Goal: Task Accomplishment & Management: Manage account settings

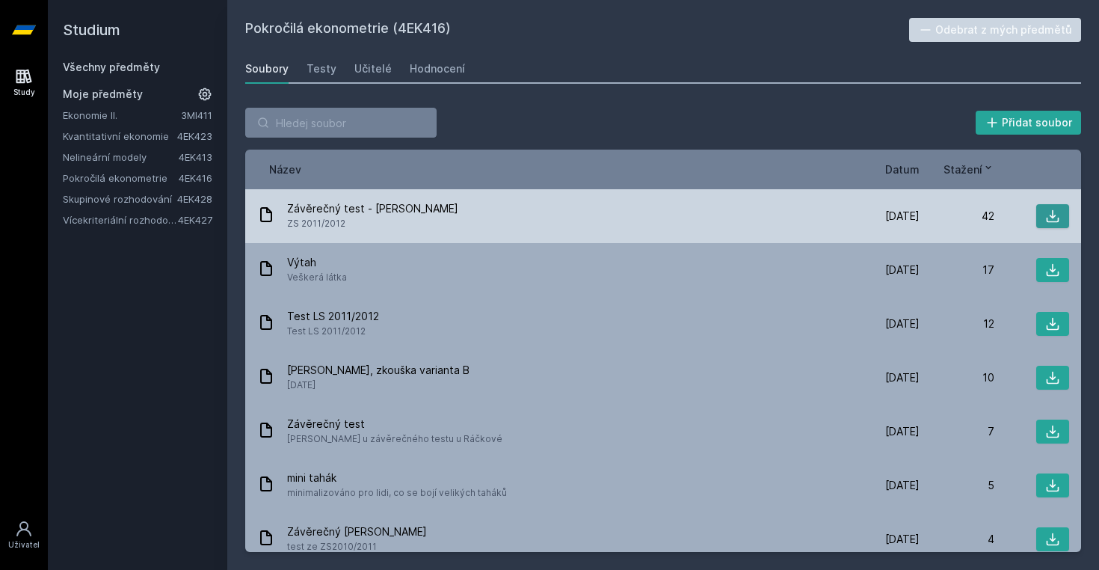
click at [1045, 219] on button at bounding box center [1053, 216] width 33 height 24
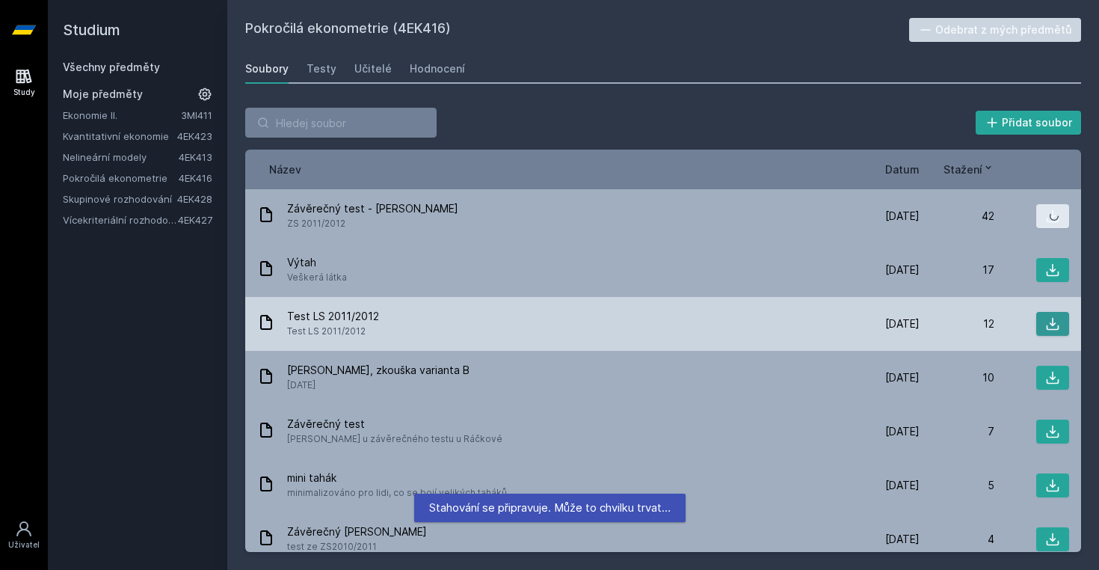
click at [1052, 330] on icon at bounding box center [1053, 324] width 13 height 13
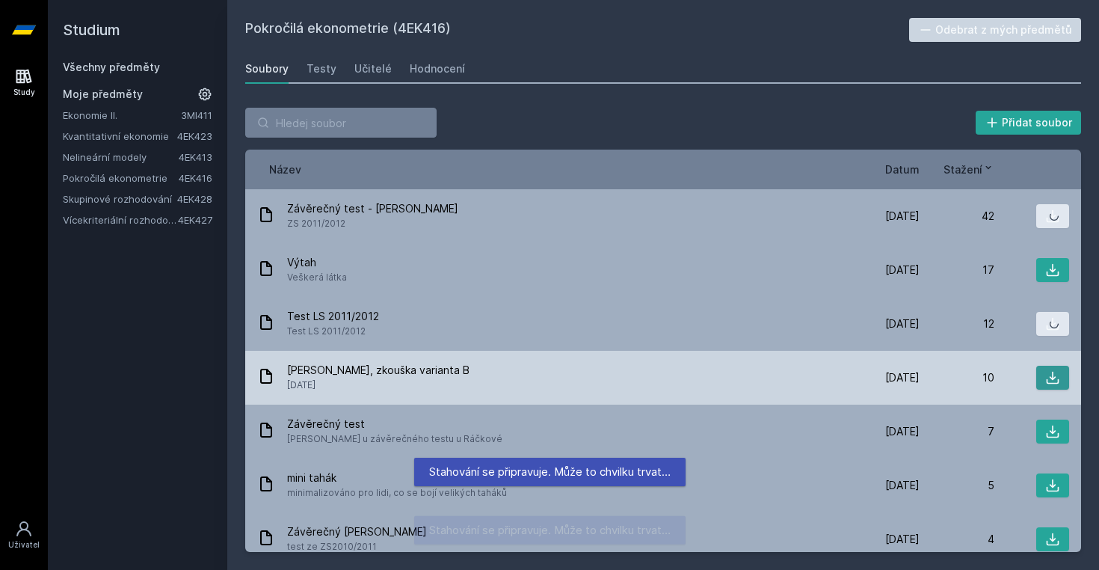
click at [1054, 379] on icon at bounding box center [1053, 378] width 13 height 13
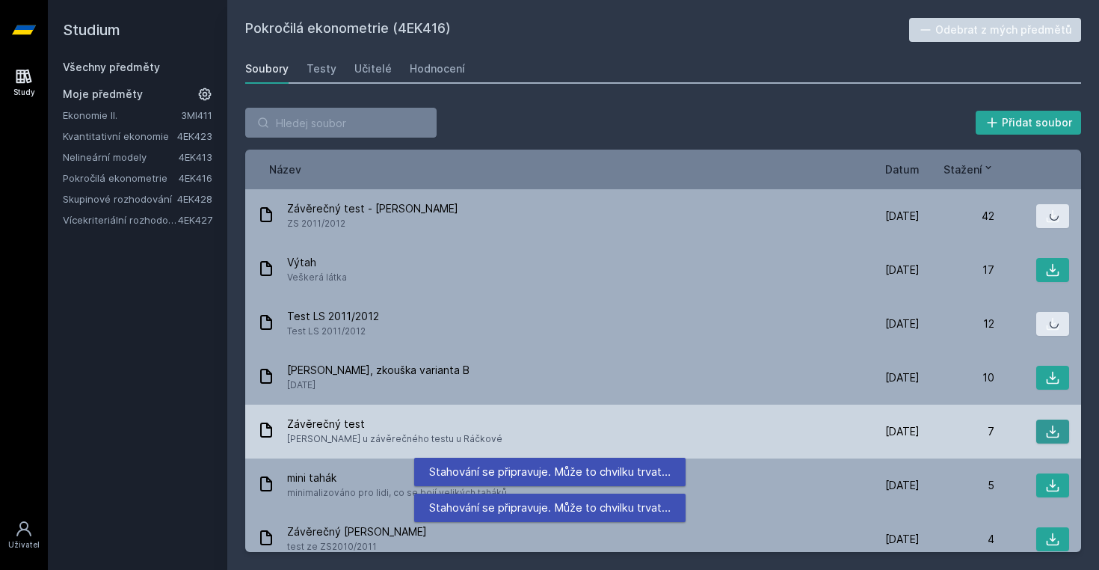
click at [1058, 439] on button at bounding box center [1053, 432] width 33 height 24
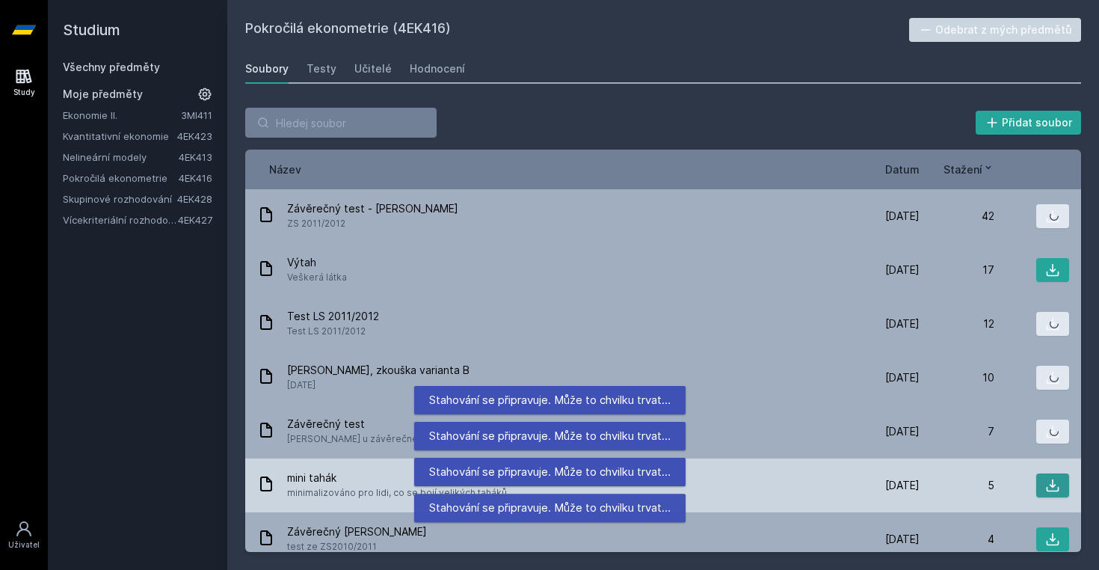
click at [1061, 487] on button at bounding box center [1053, 485] width 33 height 24
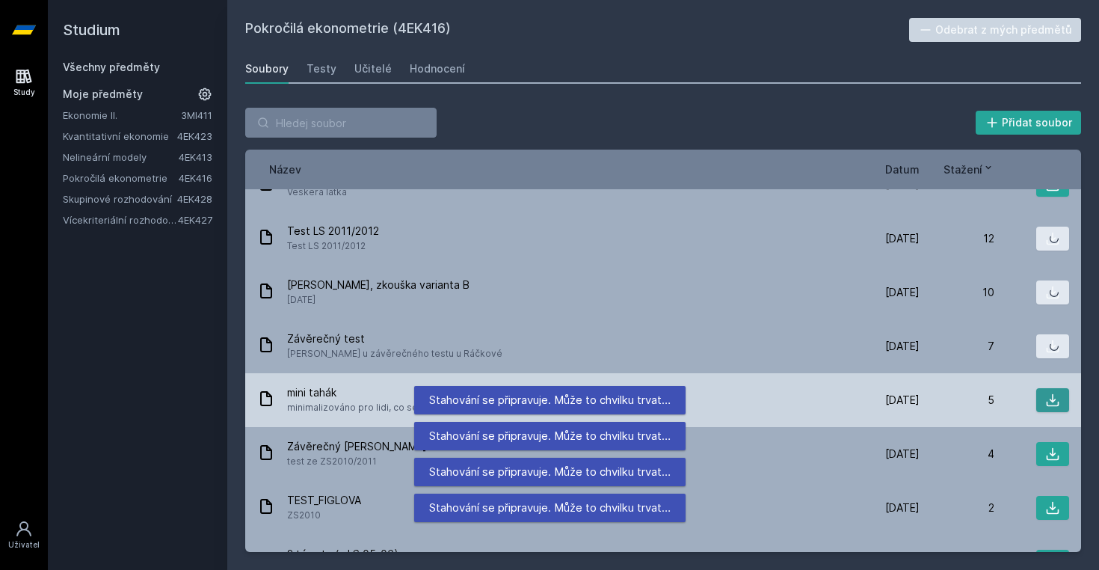
scroll to position [90, 0]
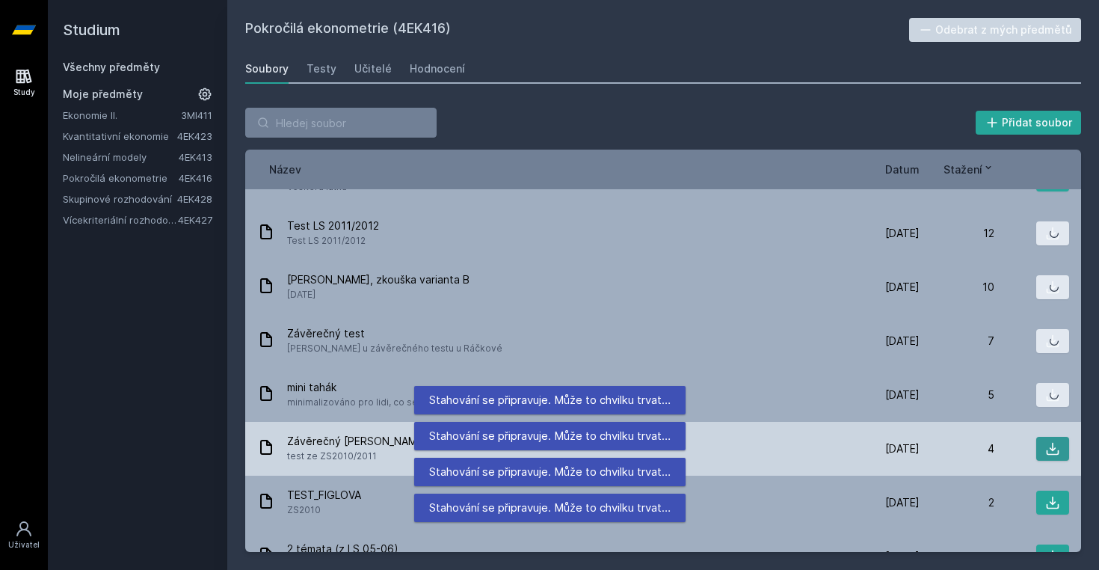
click at [1047, 447] on icon at bounding box center [1053, 448] width 15 height 15
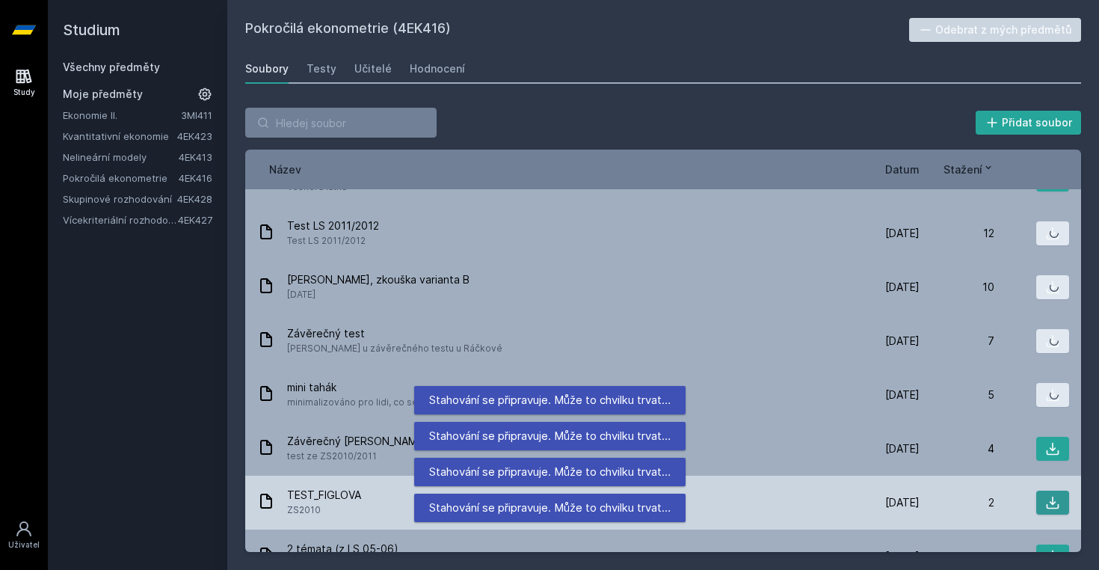
click at [1051, 512] on button at bounding box center [1053, 503] width 33 height 24
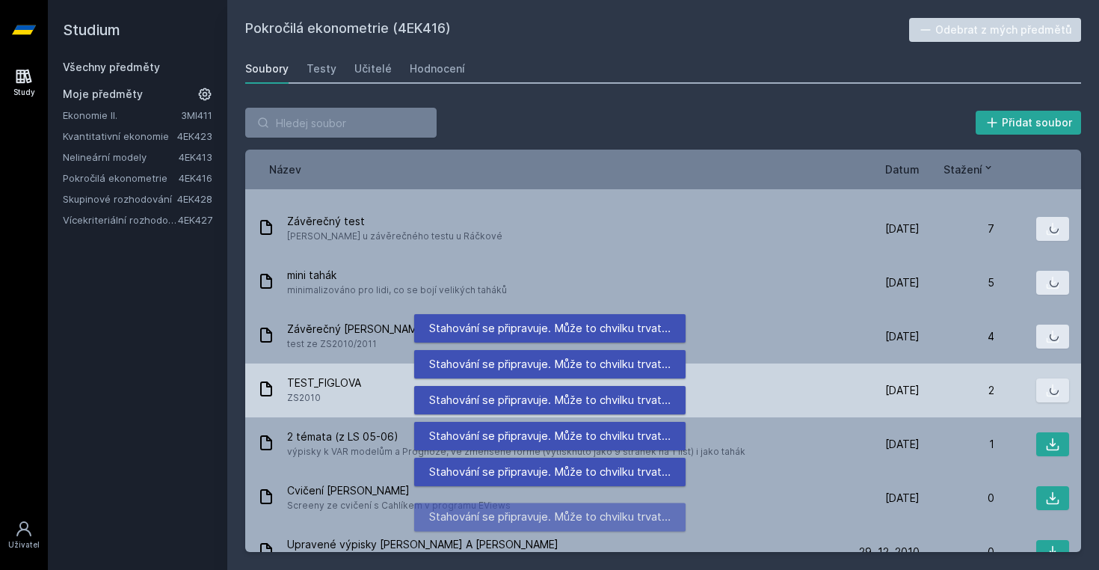
scroll to position [209, 0]
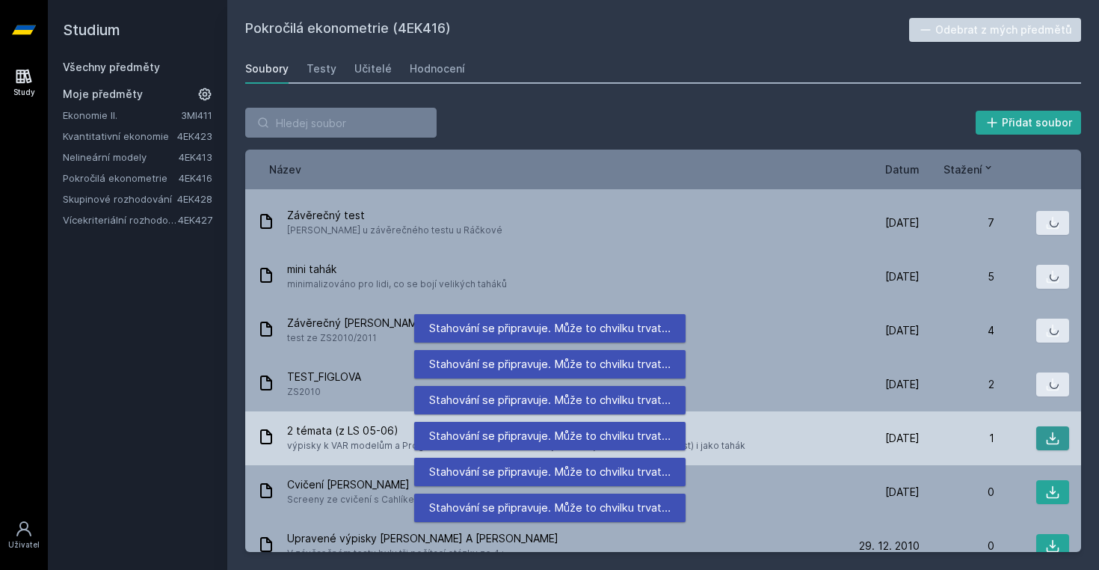
click at [1053, 442] on icon at bounding box center [1053, 438] width 15 height 15
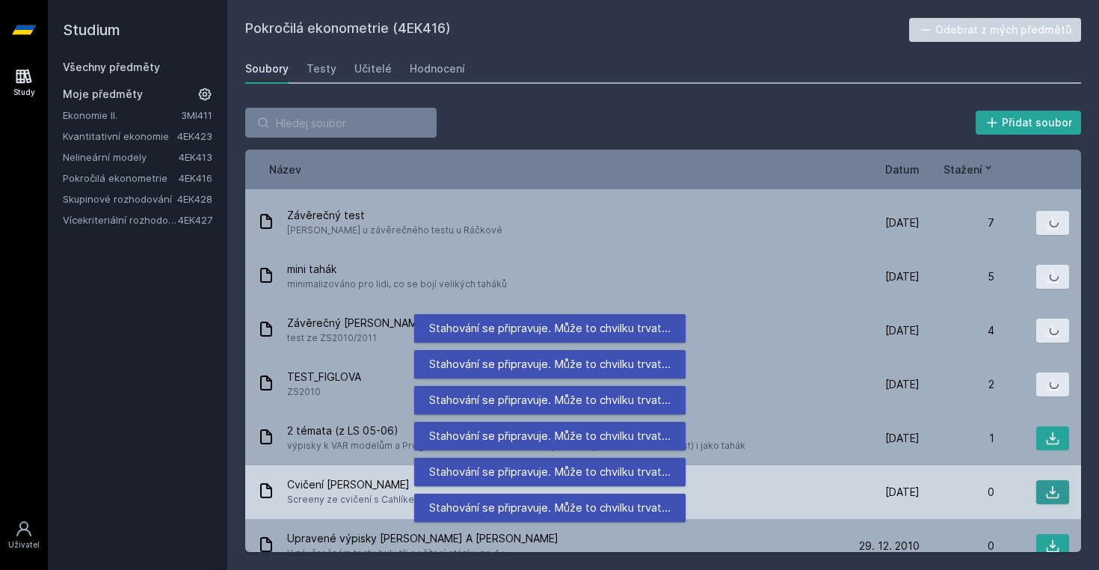
click at [1053, 498] on icon at bounding box center [1053, 492] width 13 height 13
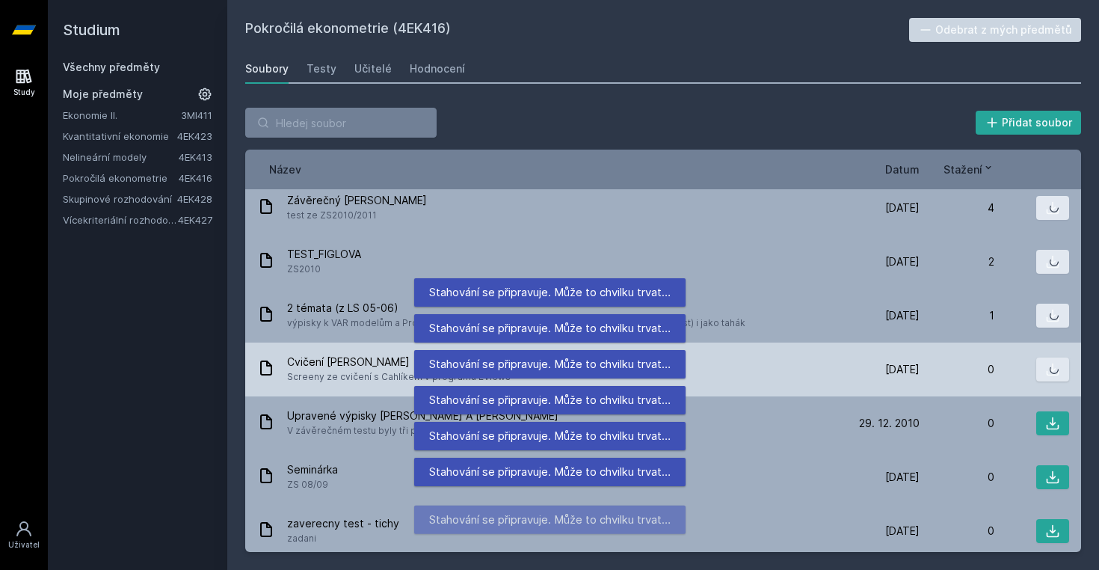
scroll to position [337, 0]
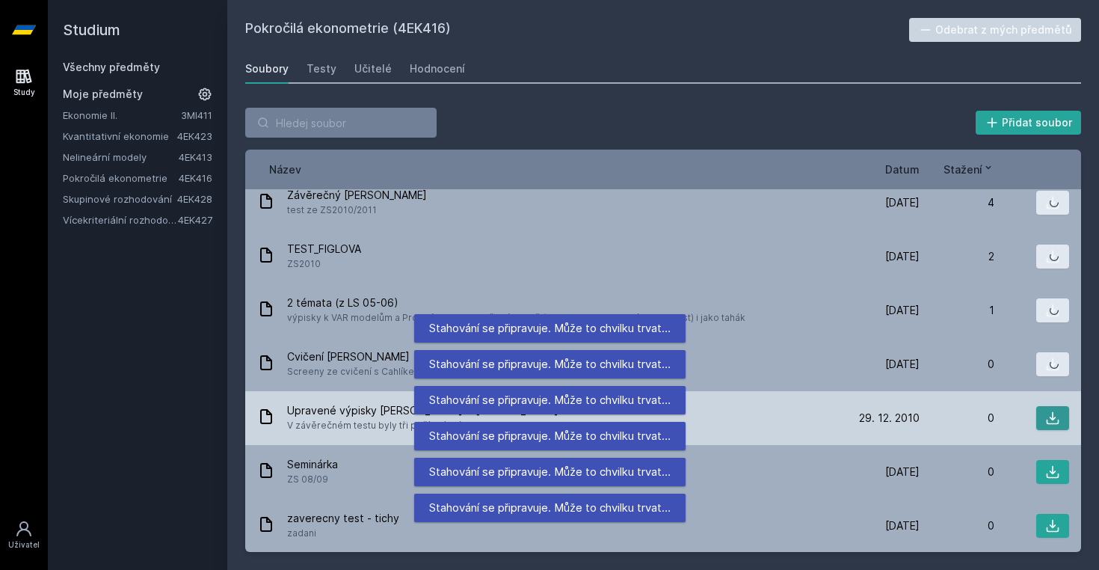
click at [1056, 414] on icon at bounding box center [1053, 418] width 15 height 15
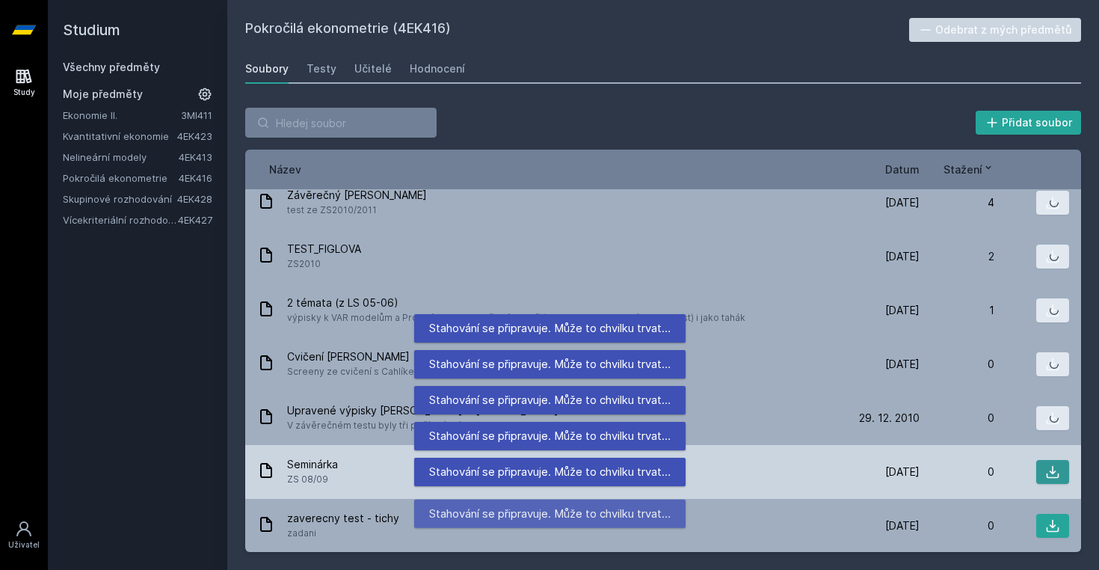
click at [1050, 475] on icon at bounding box center [1053, 471] width 15 height 15
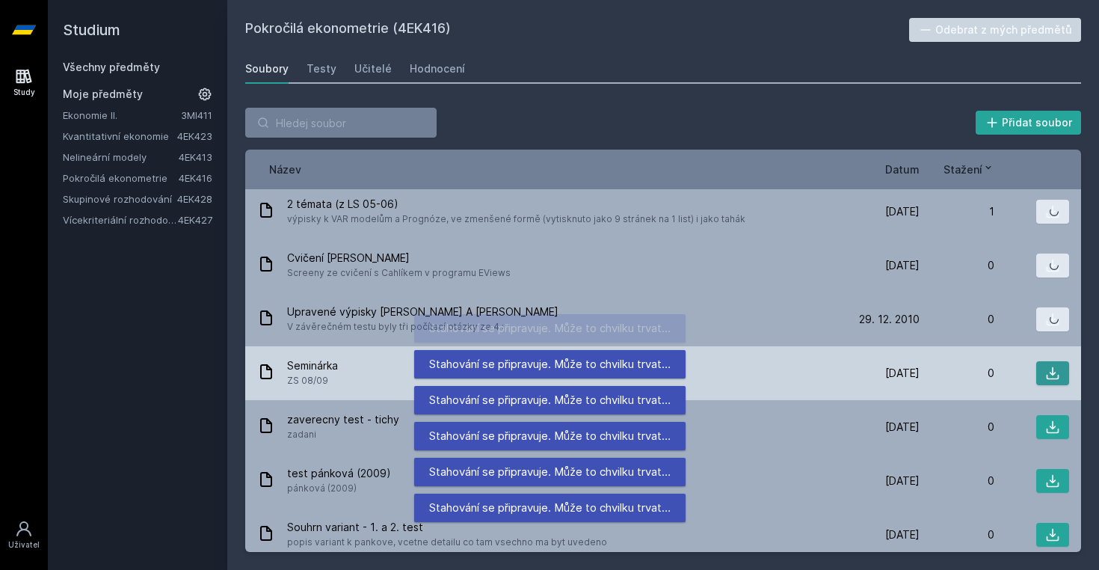
scroll to position [437, 0]
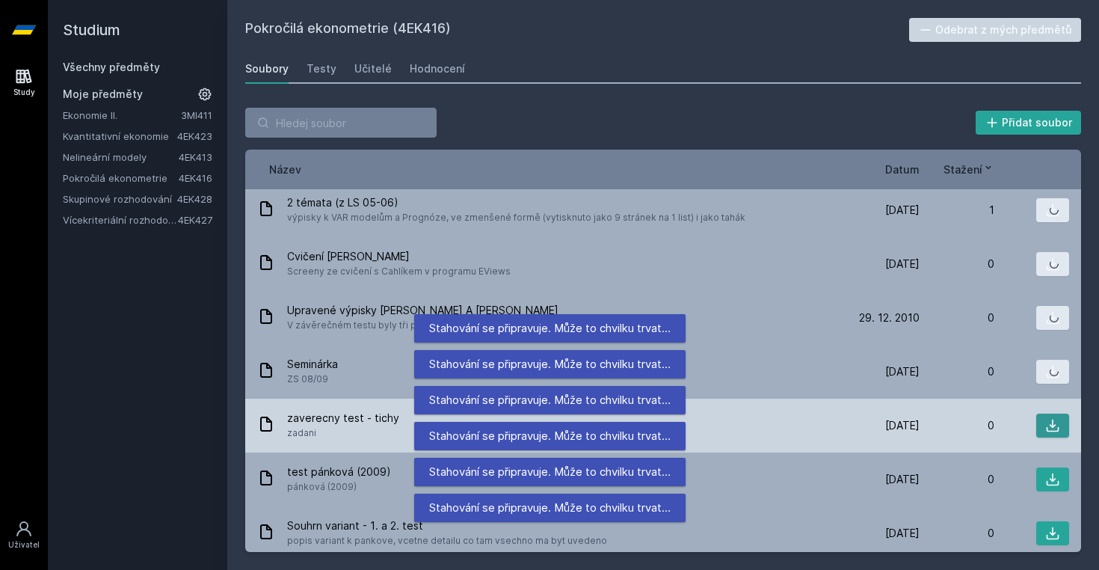
click at [1047, 425] on icon at bounding box center [1053, 425] width 15 height 15
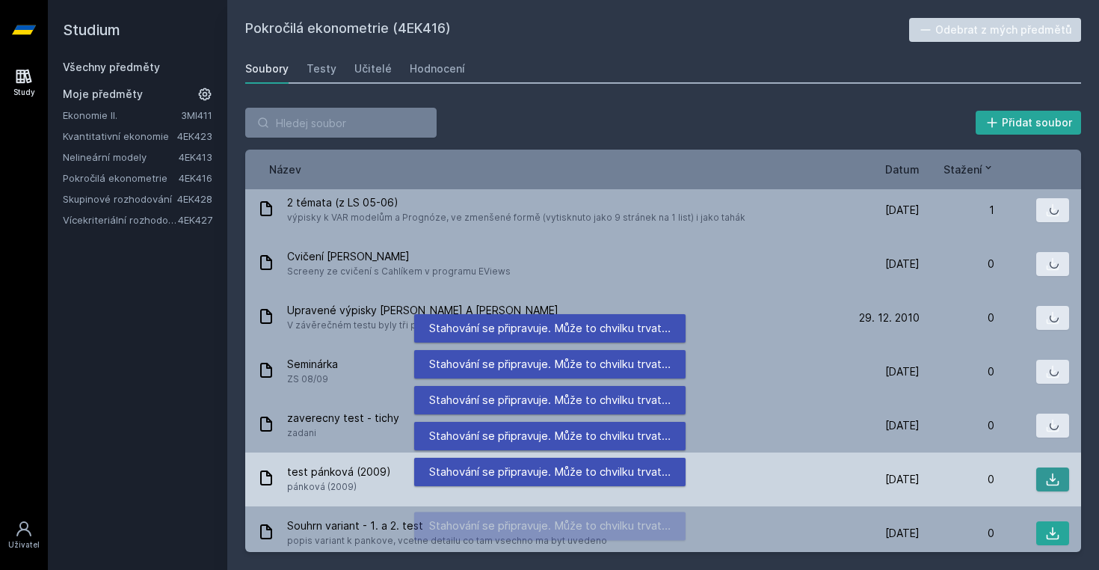
click at [1049, 479] on icon at bounding box center [1053, 479] width 15 height 15
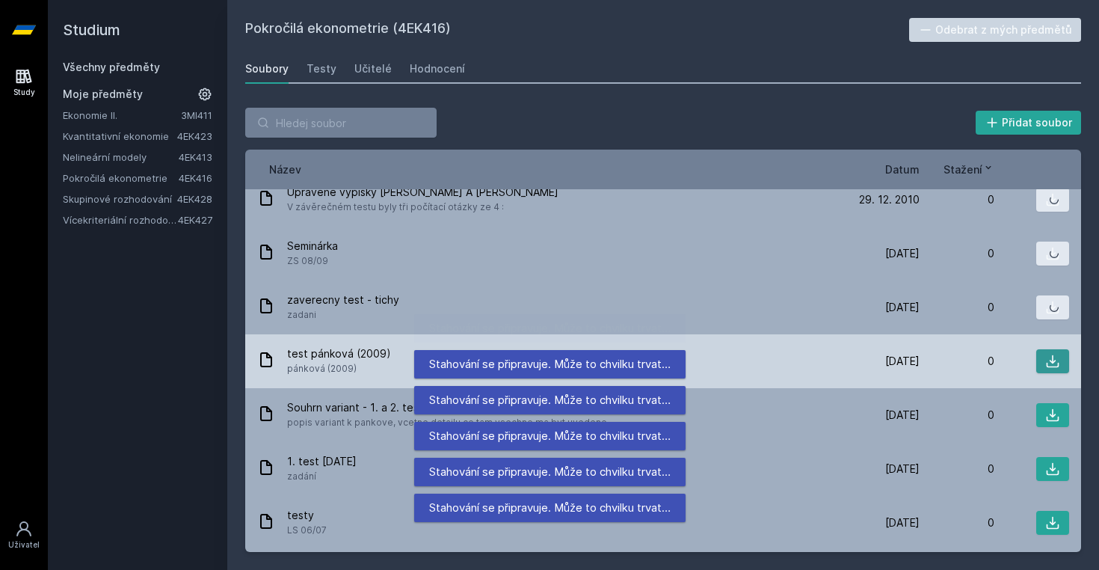
scroll to position [564, 0]
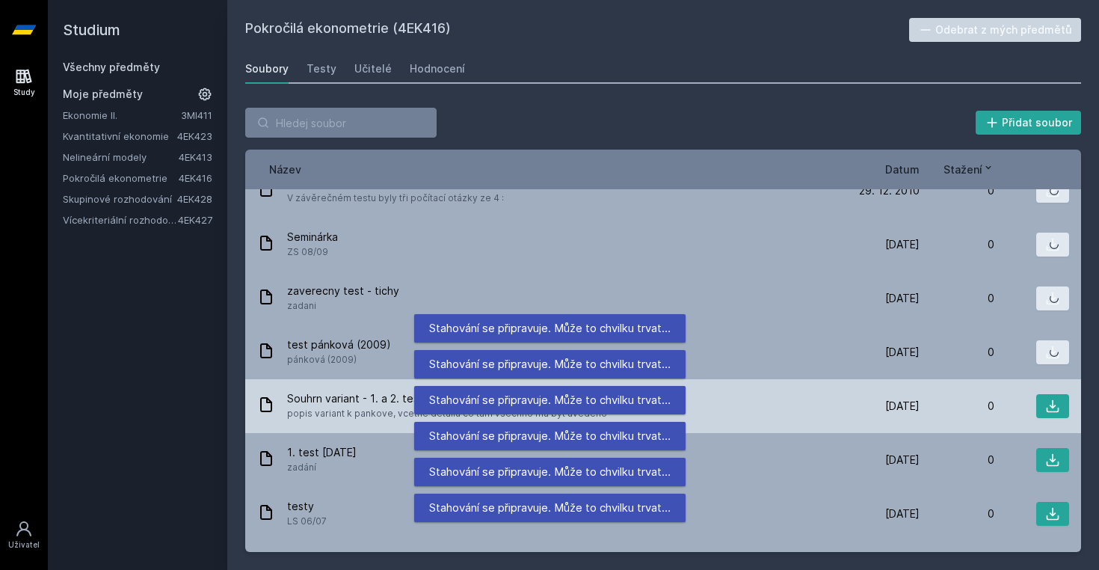
click at [1061, 420] on div "Souhrn variant - 1. a 2. test popis variant k pankove, vcetne detailu co tam vs…" at bounding box center [663, 406] width 836 height 54
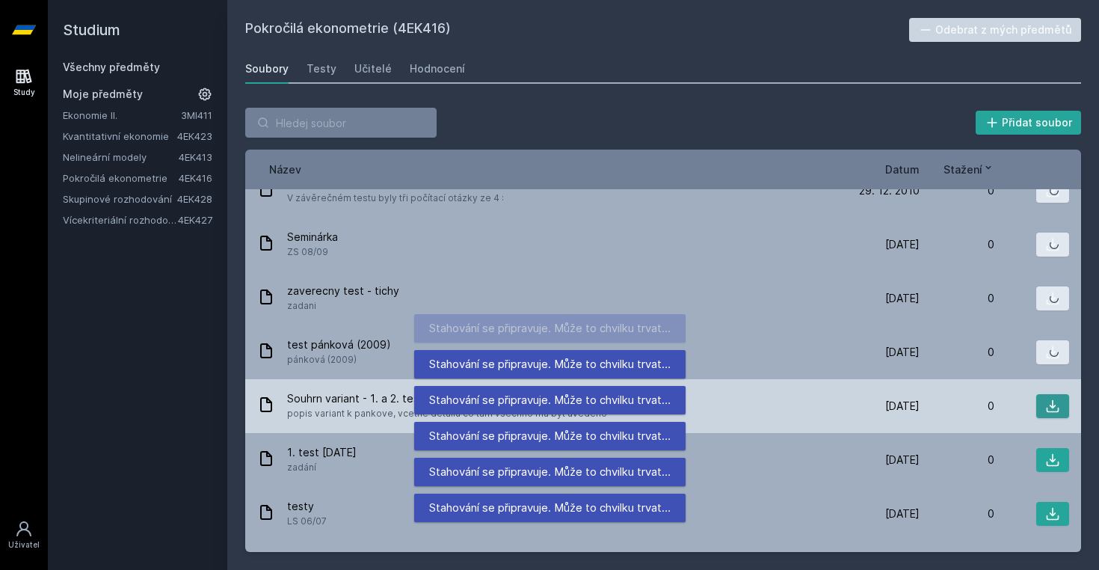
click at [1051, 408] on icon at bounding box center [1053, 406] width 15 height 15
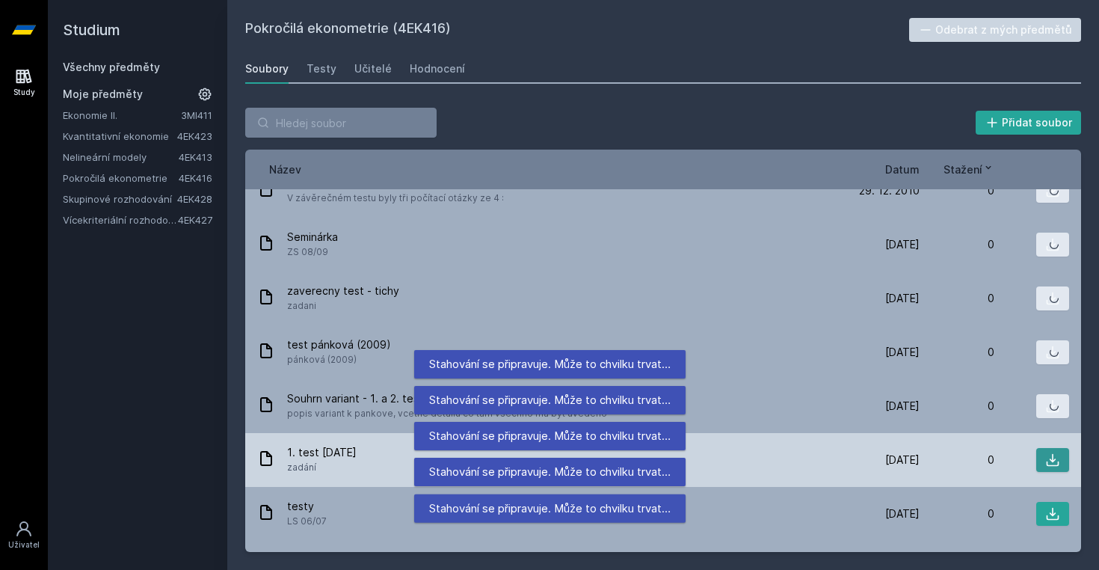
click at [1049, 461] on icon at bounding box center [1053, 459] width 15 height 15
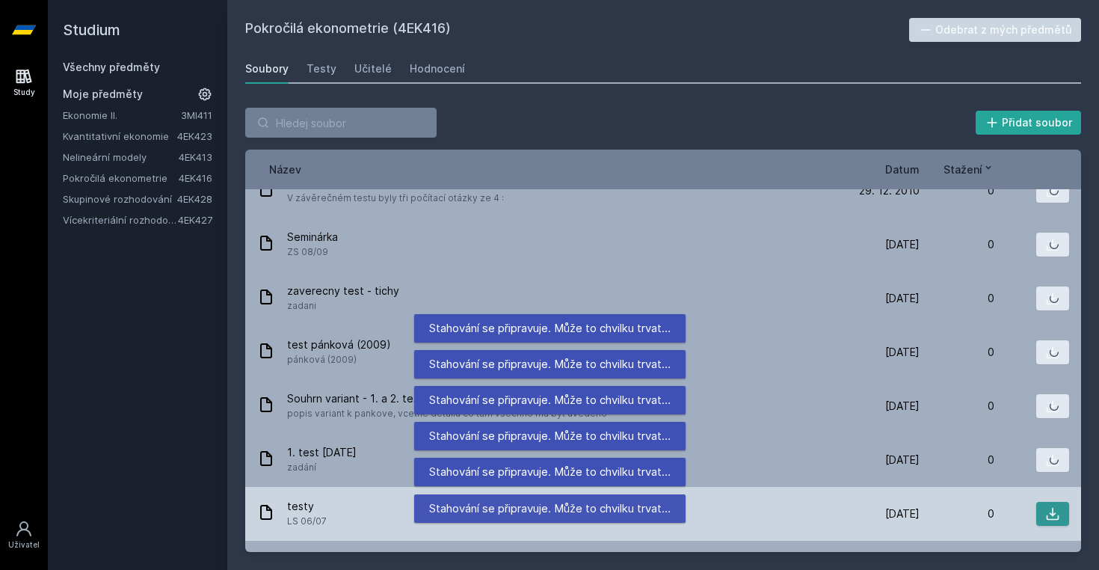
click at [1054, 515] on icon at bounding box center [1053, 514] width 13 height 13
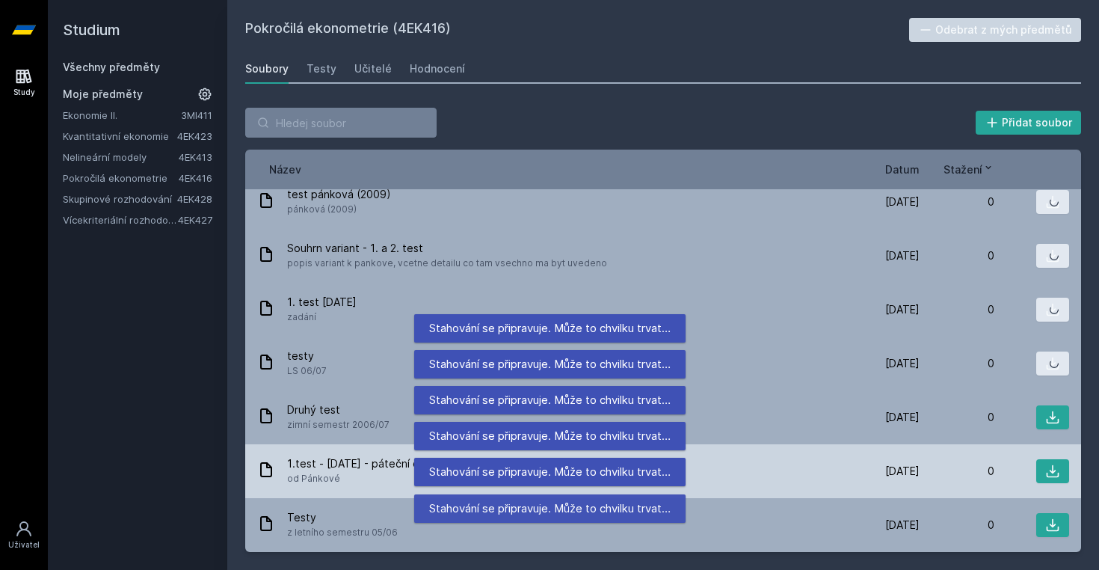
scroll to position [714, 0]
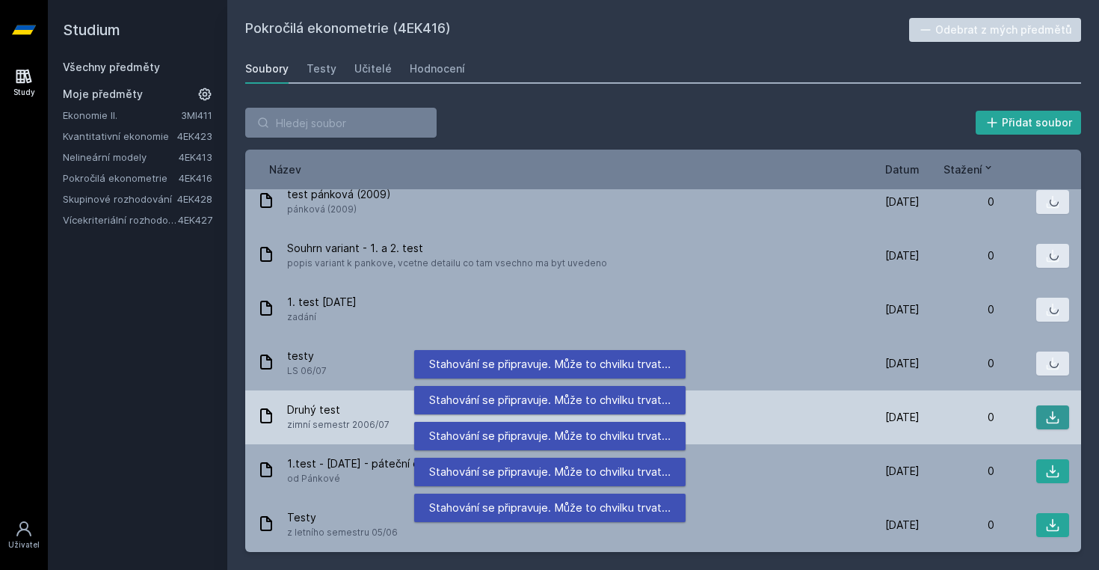
click at [1052, 420] on icon at bounding box center [1053, 417] width 15 height 15
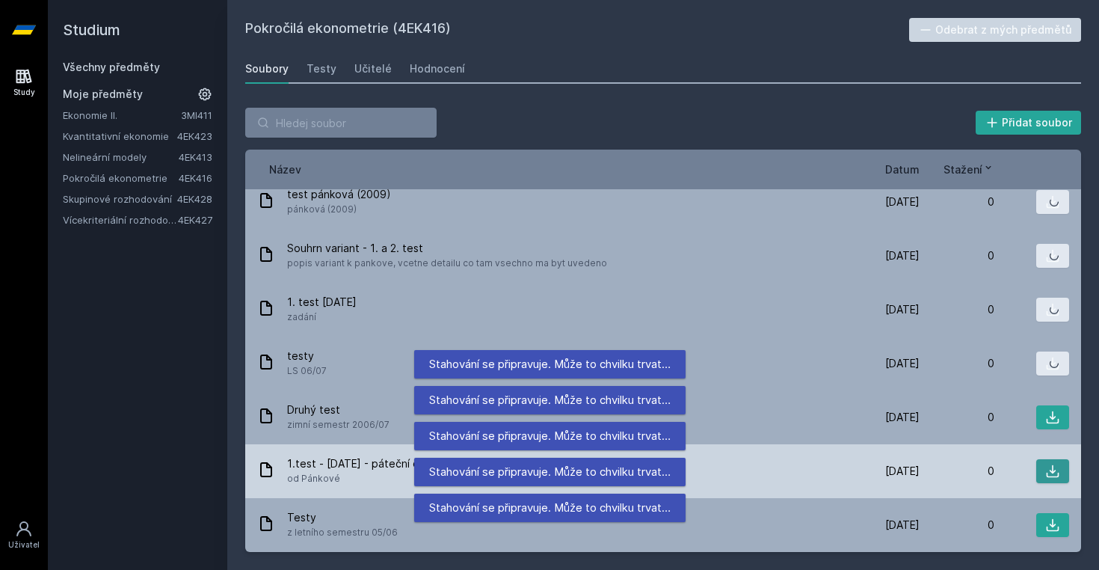
click at [1052, 469] on icon at bounding box center [1053, 471] width 15 height 15
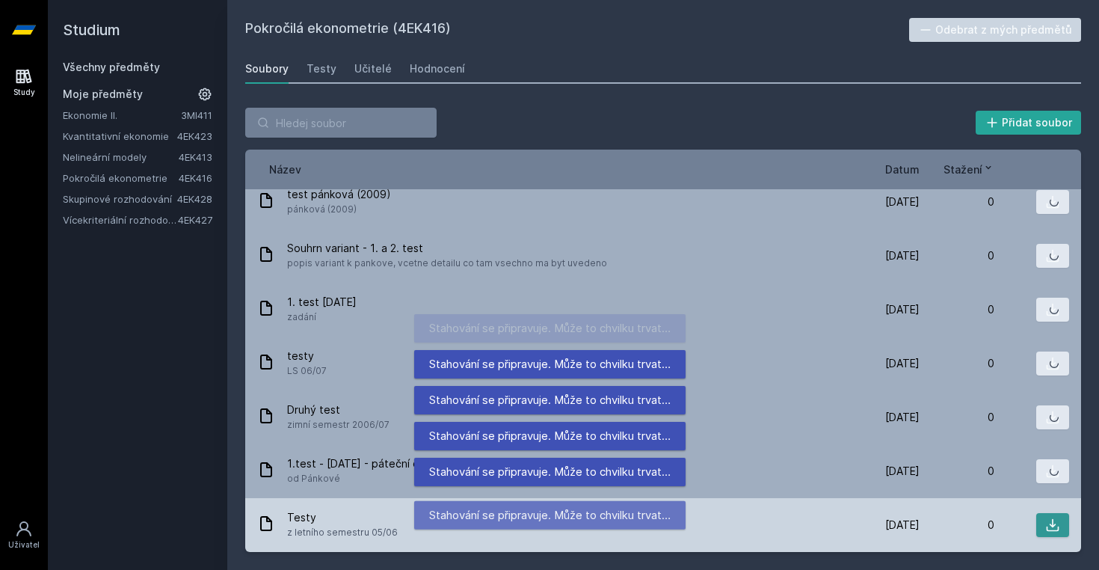
click at [1052, 525] on icon at bounding box center [1053, 525] width 15 height 15
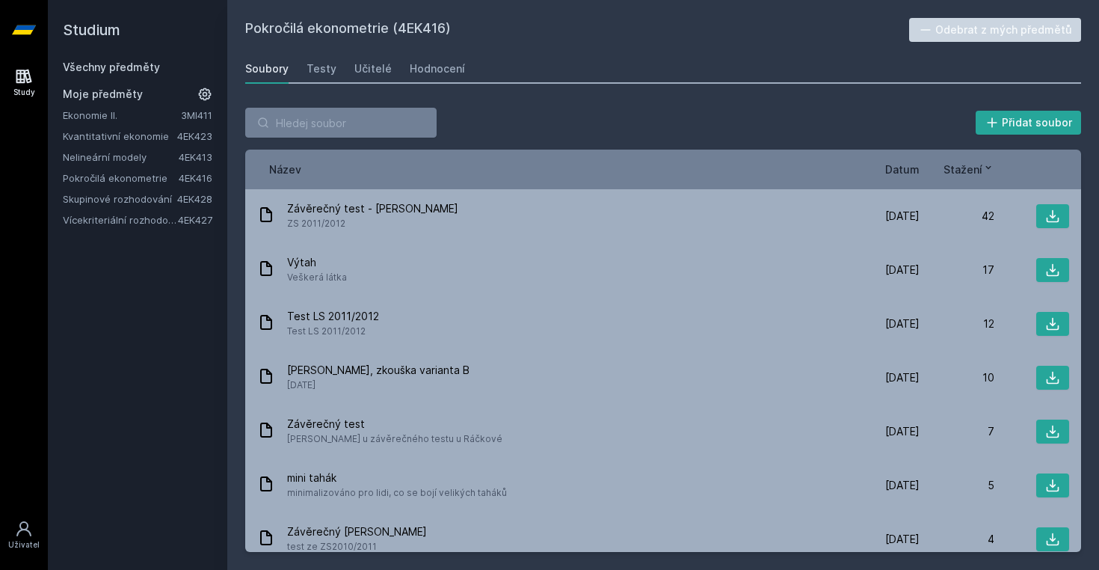
scroll to position [0, 0]
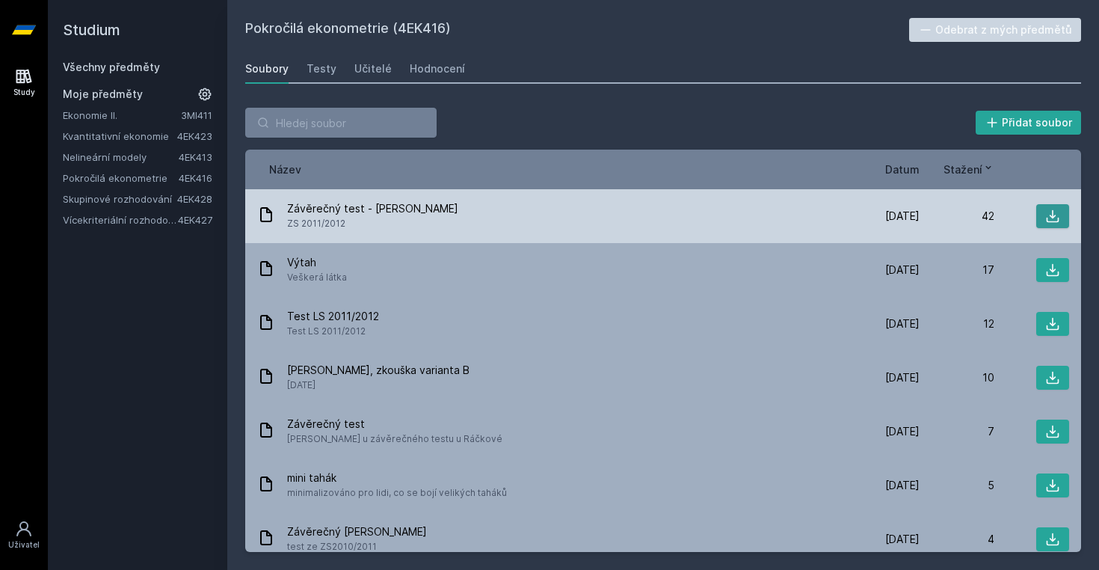
click at [1060, 215] on icon at bounding box center [1053, 216] width 15 height 15
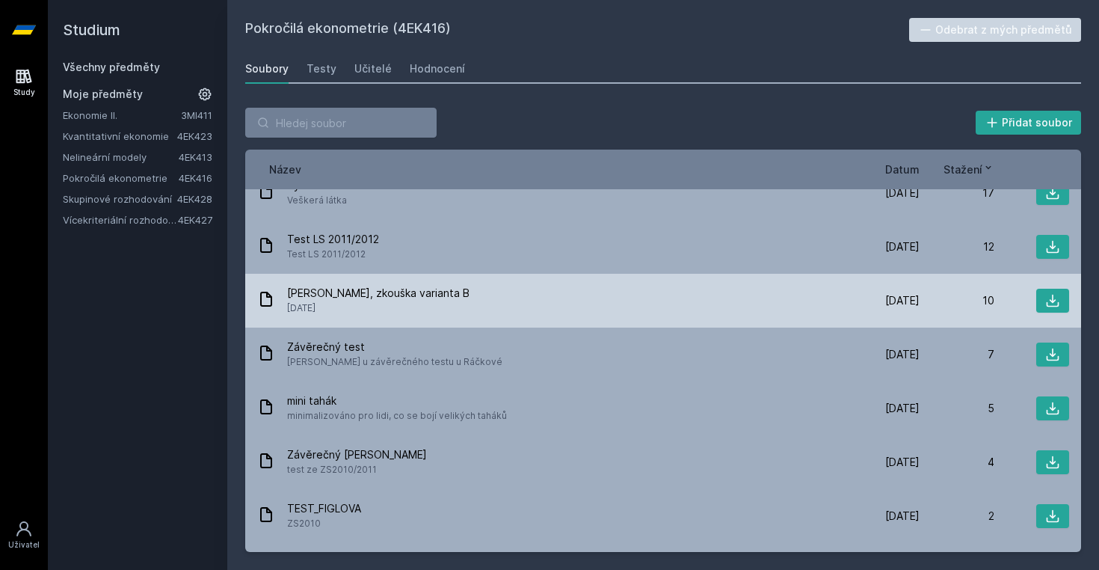
scroll to position [82, 0]
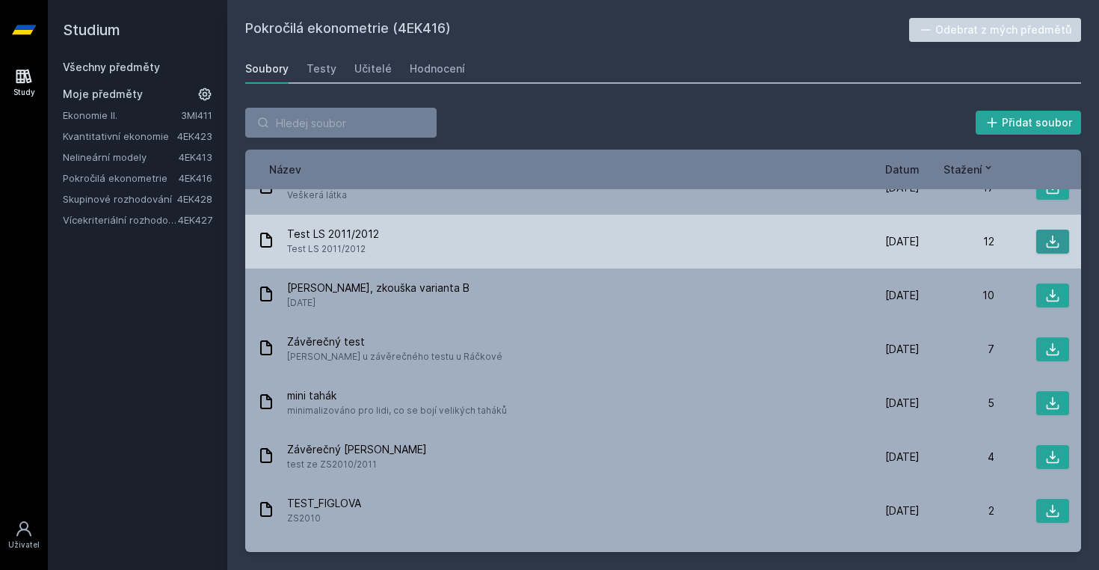
click at [1054, 241] on icon at bounding box center [1053, 241] width 15 height 15
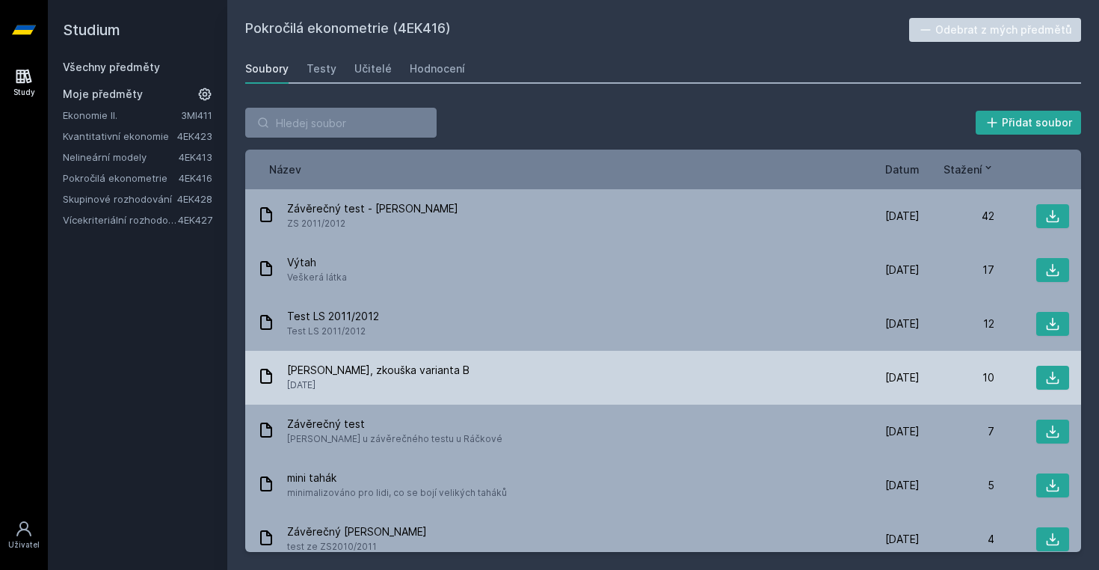
scroll to position [0, 0]
click at [1057, 377] on icon at bounding box center [1053, 377] width 15 height 15
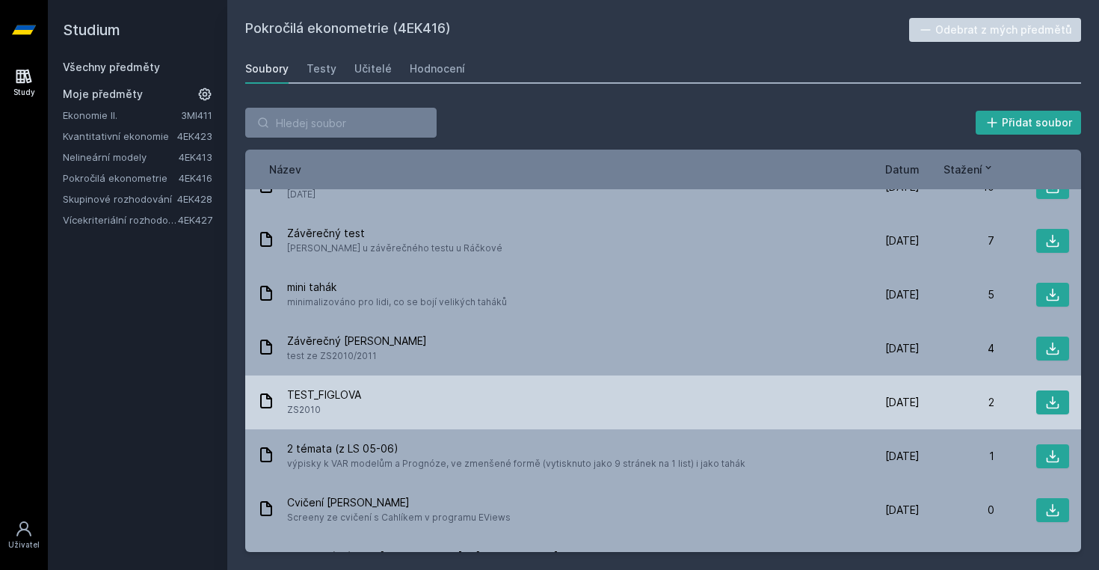
scroll to position [200, 0]
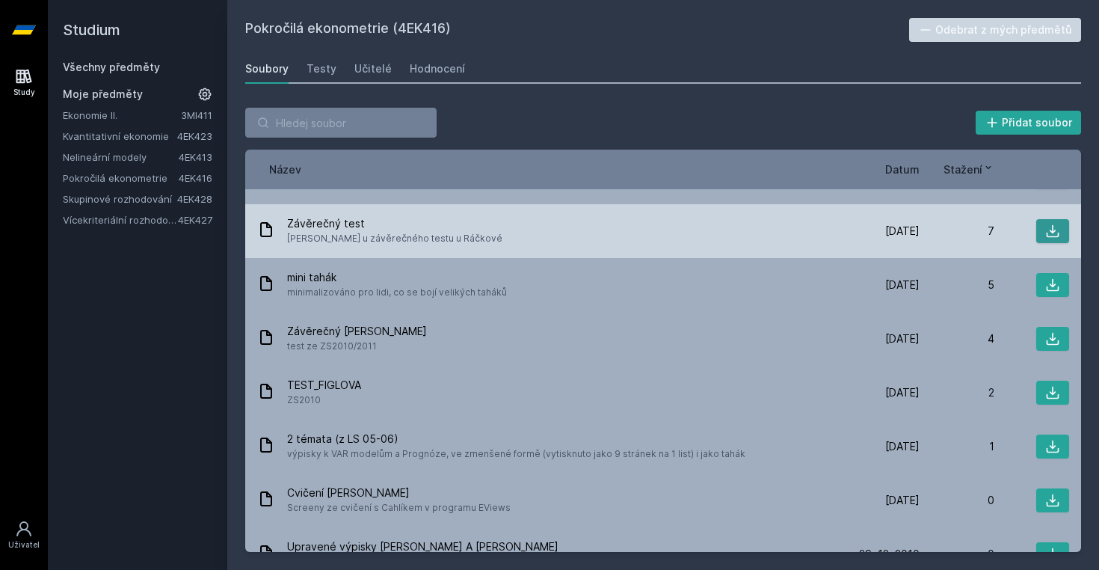
click at [1047, 225] on icon at bounding box center [1053, 231] width 15 height 15
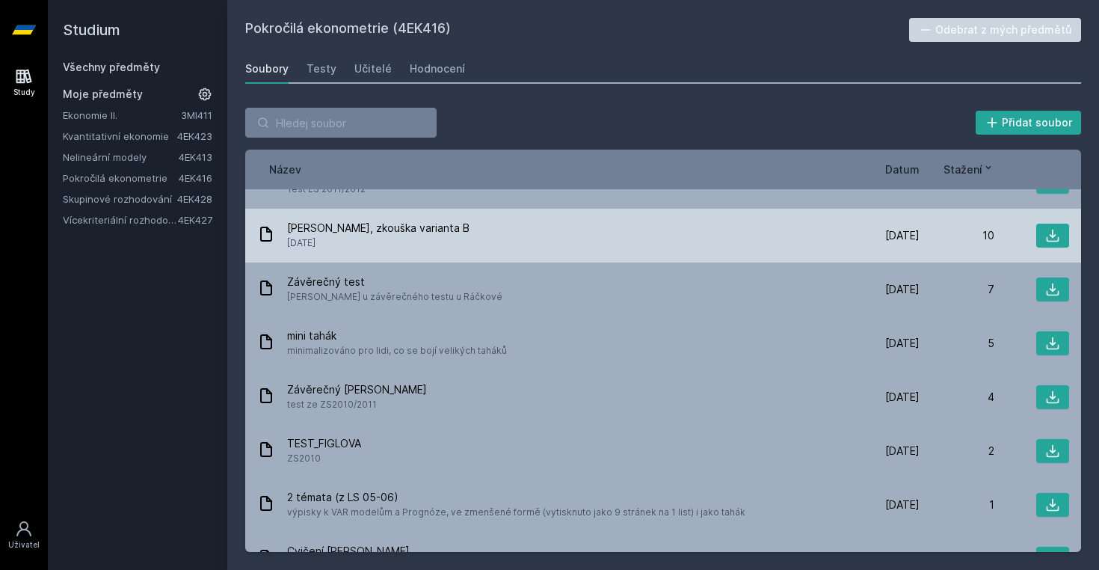
scroll to position [146, 0]
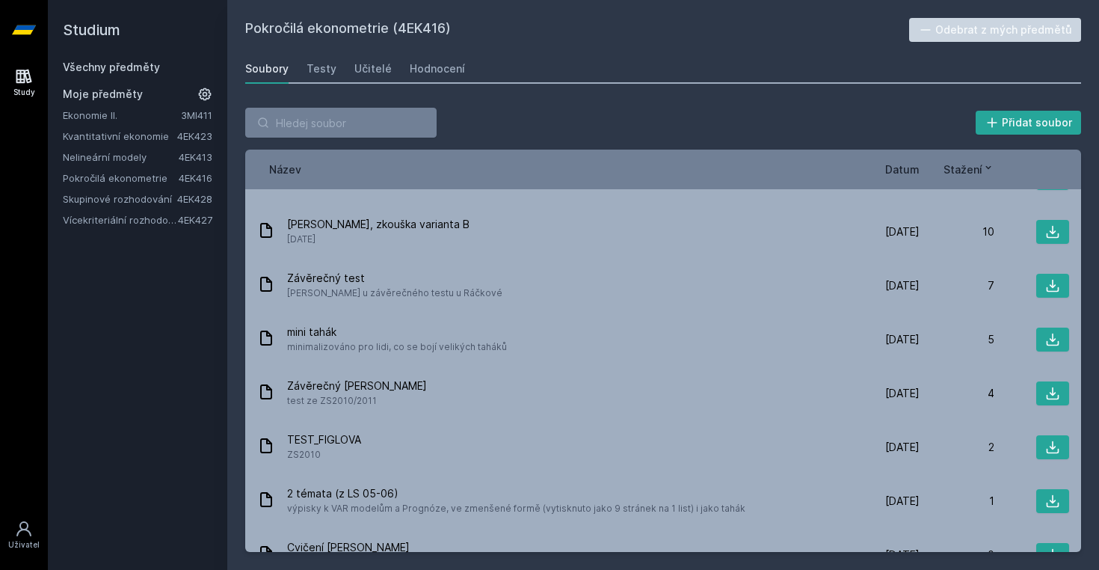
click at [108, 414] on div "Studium Všechny předměty Moje předměty Ekonomie II. 3MI411 Kvantitativní ekonom…" at bounding box center [138, 285] width 180 height 570
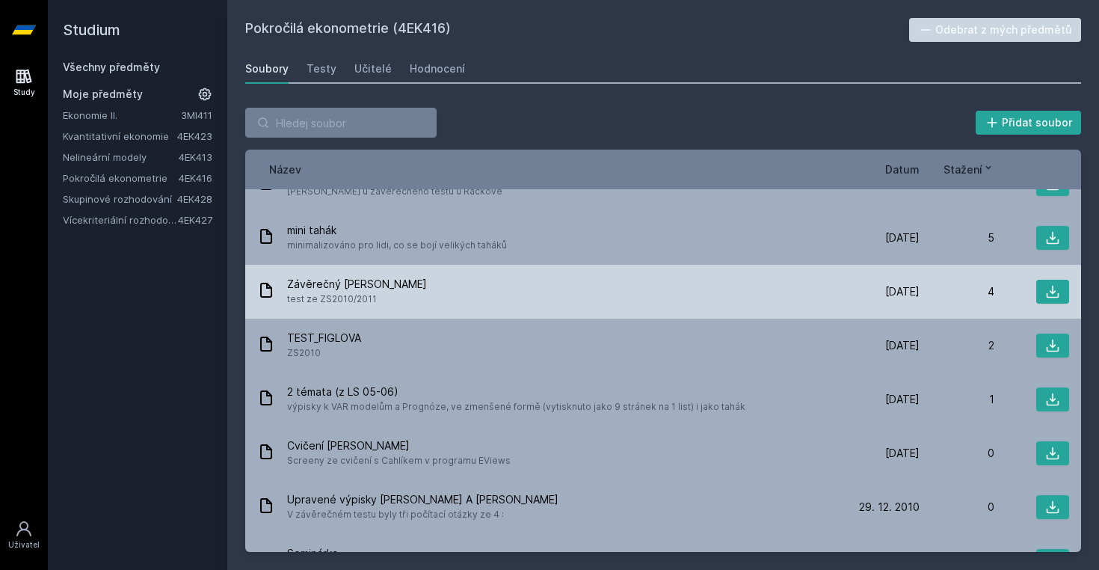
scroll to position [252, 0]
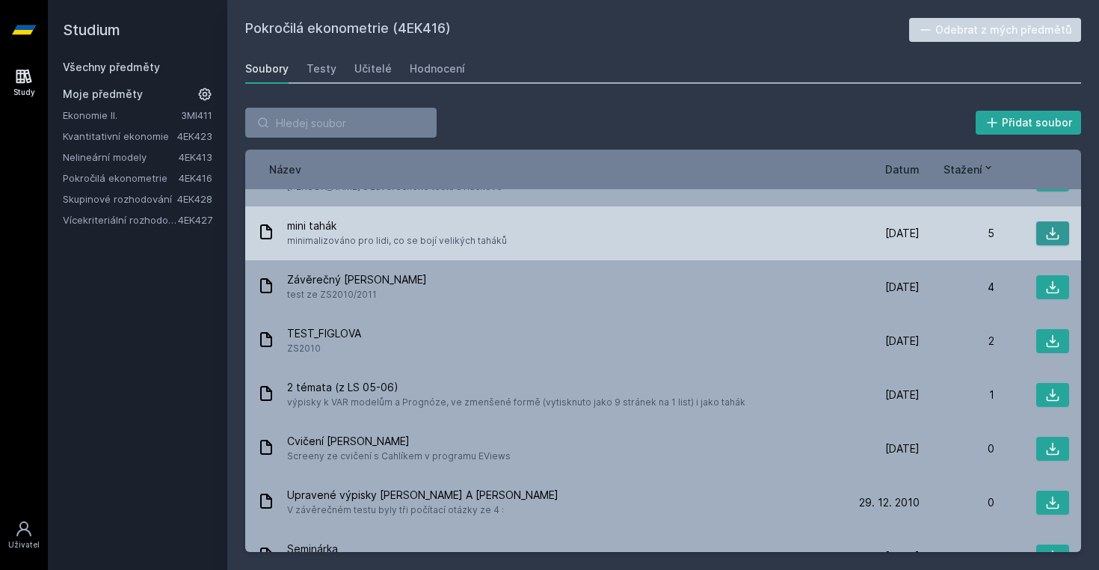
click at [1052, 233] on icon at bounding box center [1053, 233] width 15 height 15
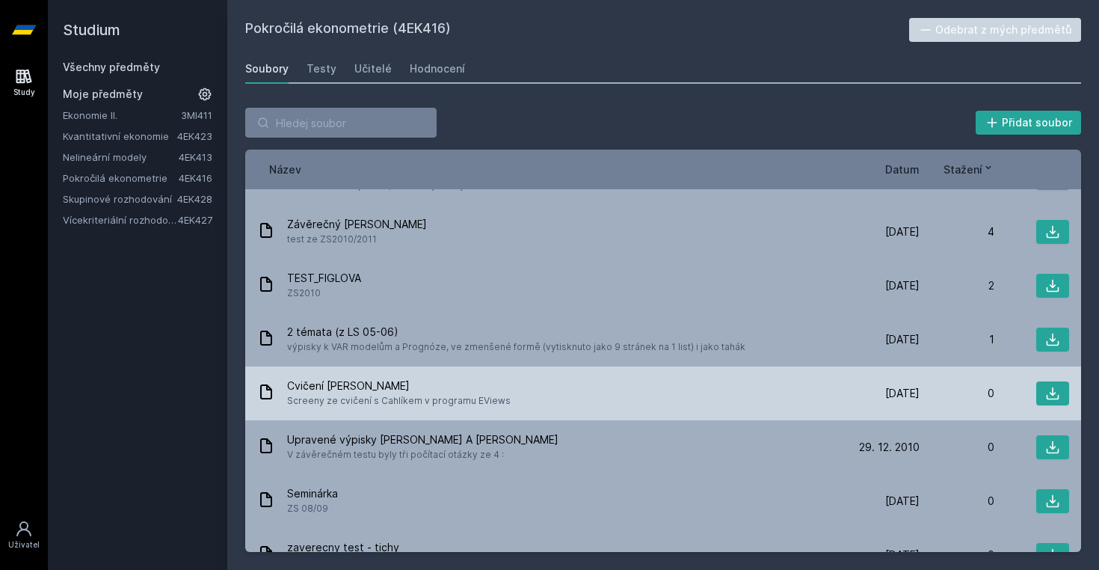
scroll to position [311, 0]
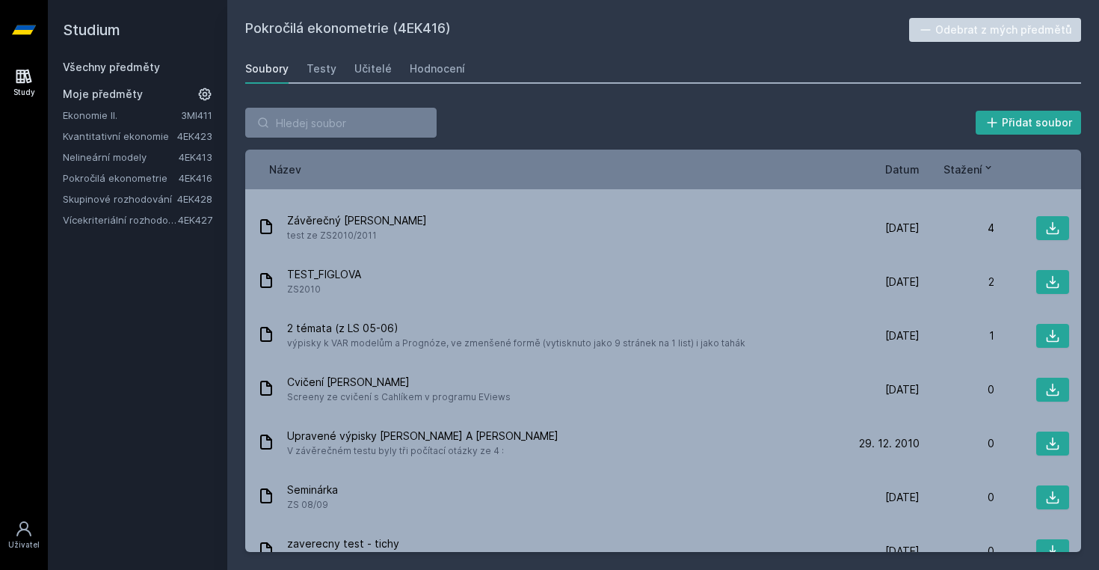
click at [717, 129] on div "Přidat soubor" at bounding box center [663, 123] width 836 height 30
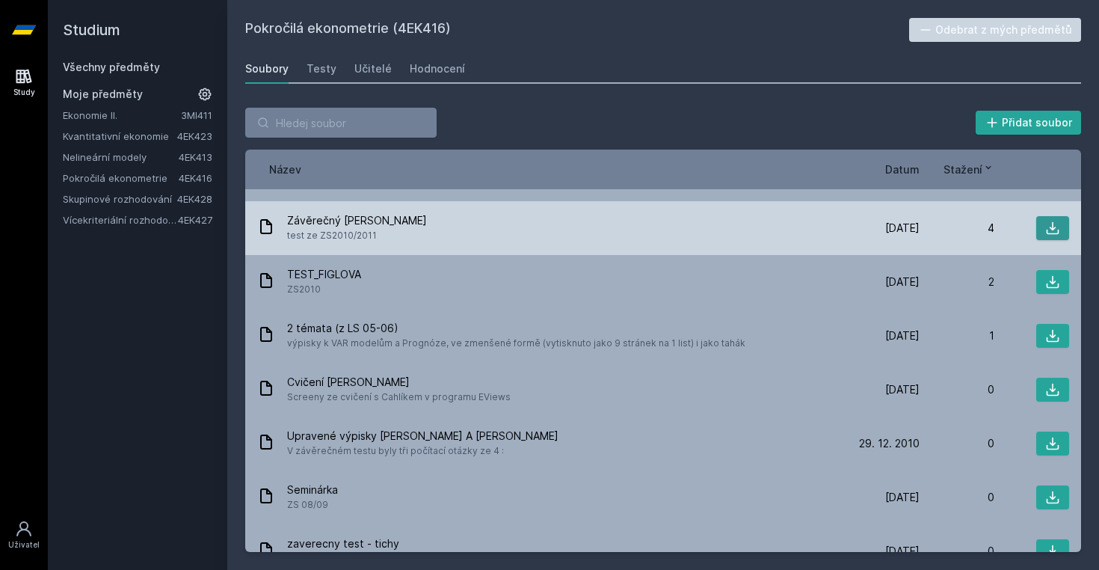
click at [1043, 232] on button at bounding box center [1053, 228] width 33 height 24
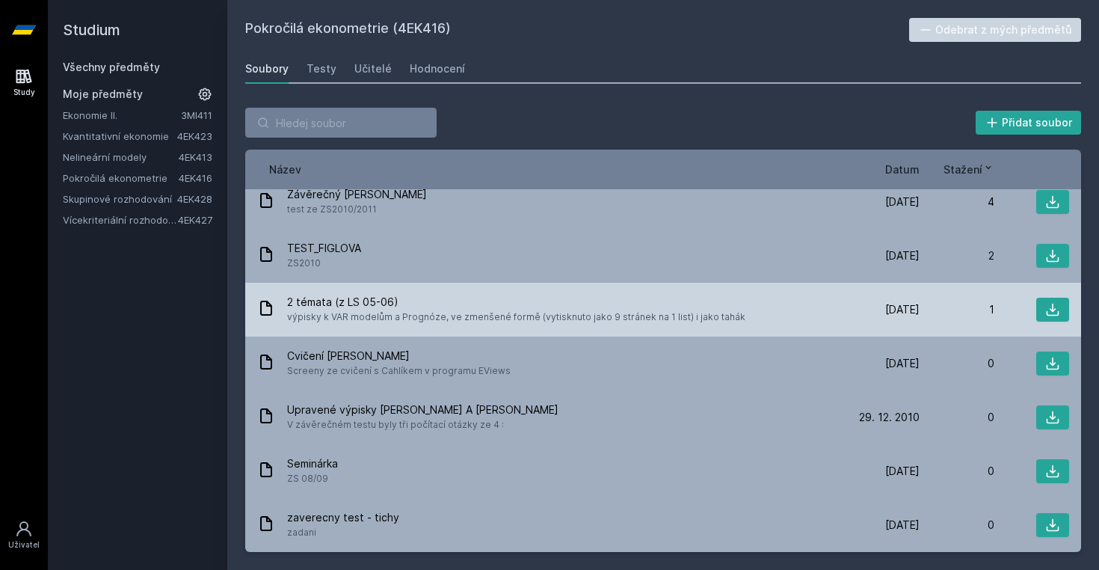
scroll to position [352, 0]
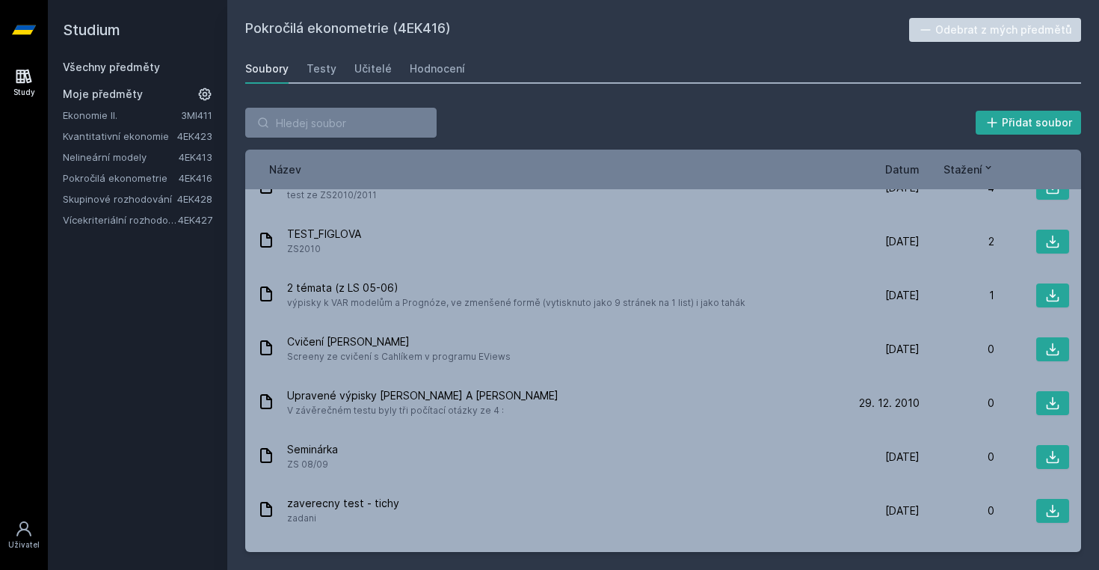
click at [150, 422] on div "Studium Všechny předměty Moje předměty Ekonomie II. 3MI411 Kvantitativní ekonom…" at bounding box center [138, 285] width 180 height 570
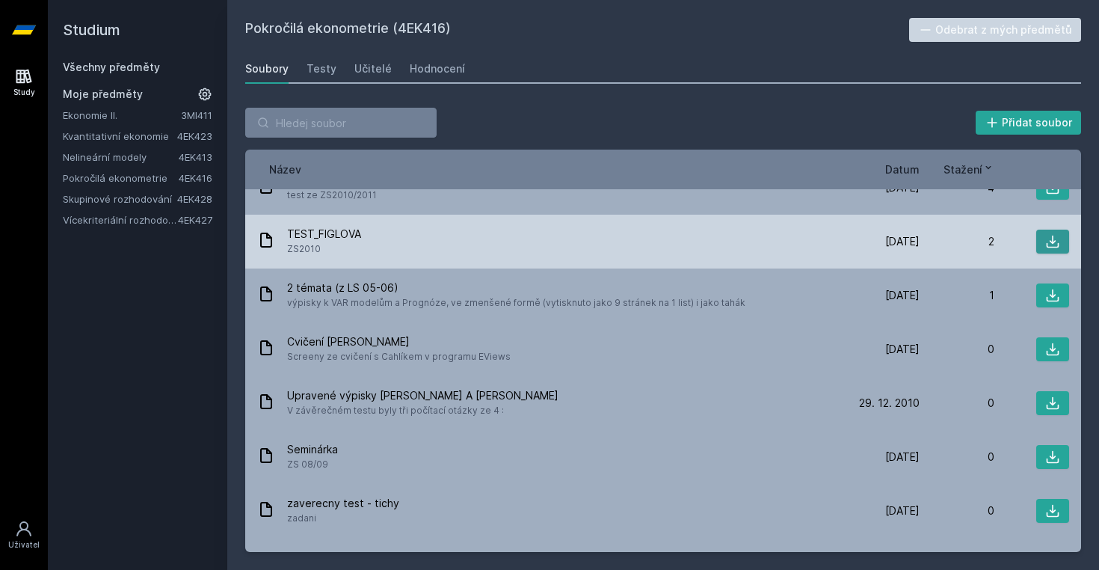
click at [1045, 239] on button at bounding box center [1053, 242] width 33 height 24
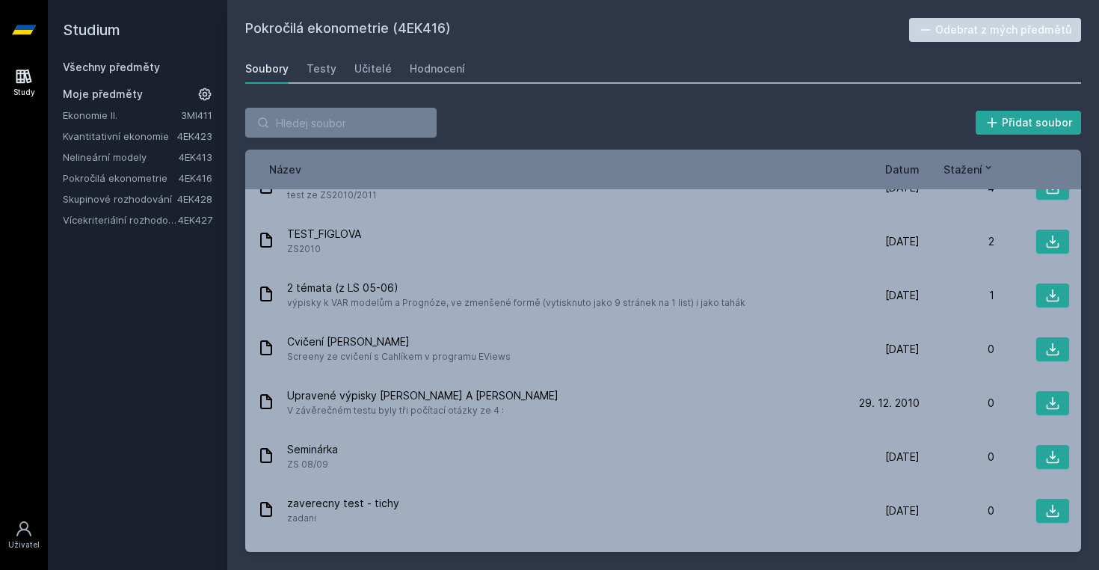
click at [79, 423] on div "Studium Všechny předměty Moje předměty Ekonomie II. 3MI411 Kvantitativní ekonom…" at bounding box center [138, 285] width 180 height 570
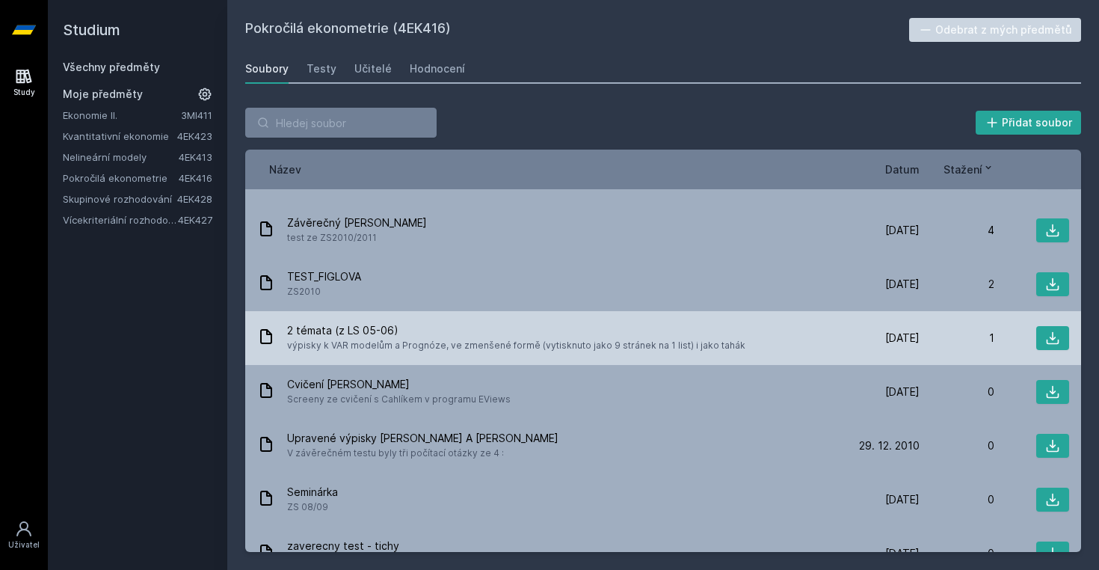
scroll to position [308, 0]
click at [1056, 341] on icon at bounding box center [1053, 338] width 15 height 15
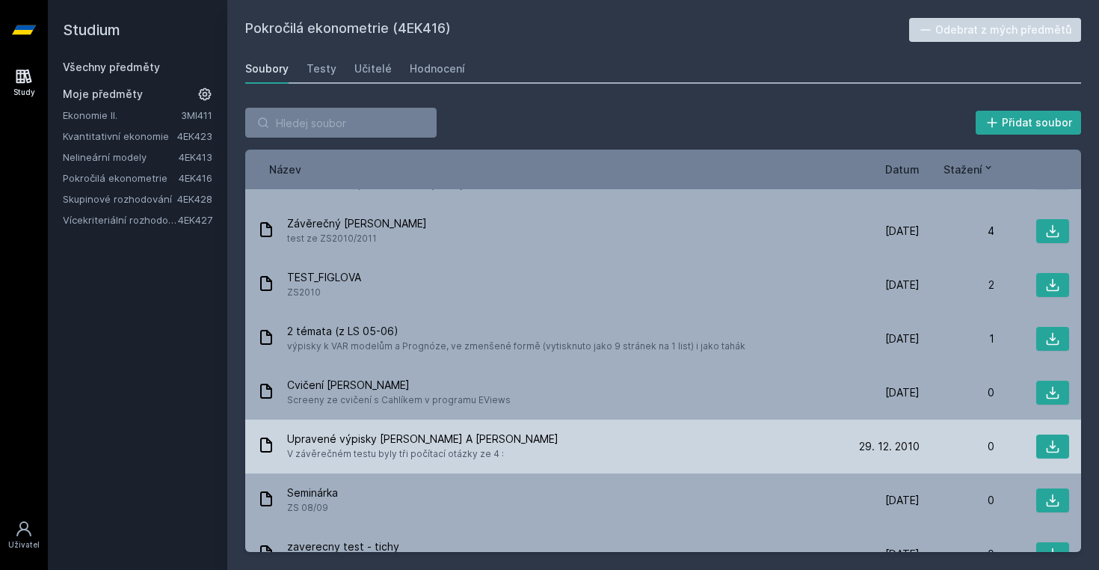
scroll to position [382, 0]
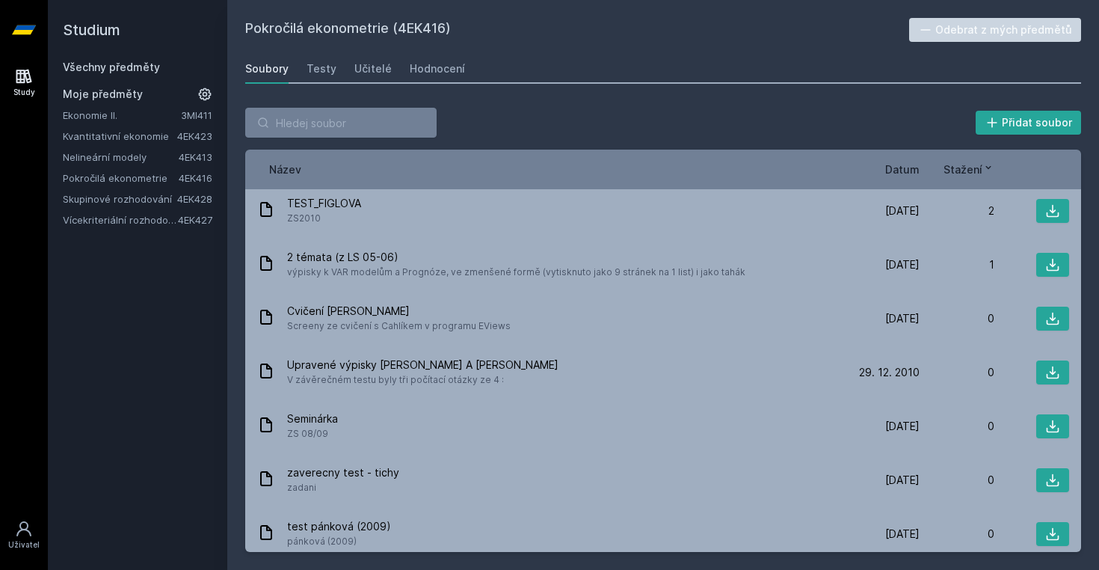
click at [169, 447] on div "Studium Všechny předměty Moje předměty Ekonomie II. 3MI411 Kvantitativní ekonom…" at bounding box center [138, 285] width 180 height 570
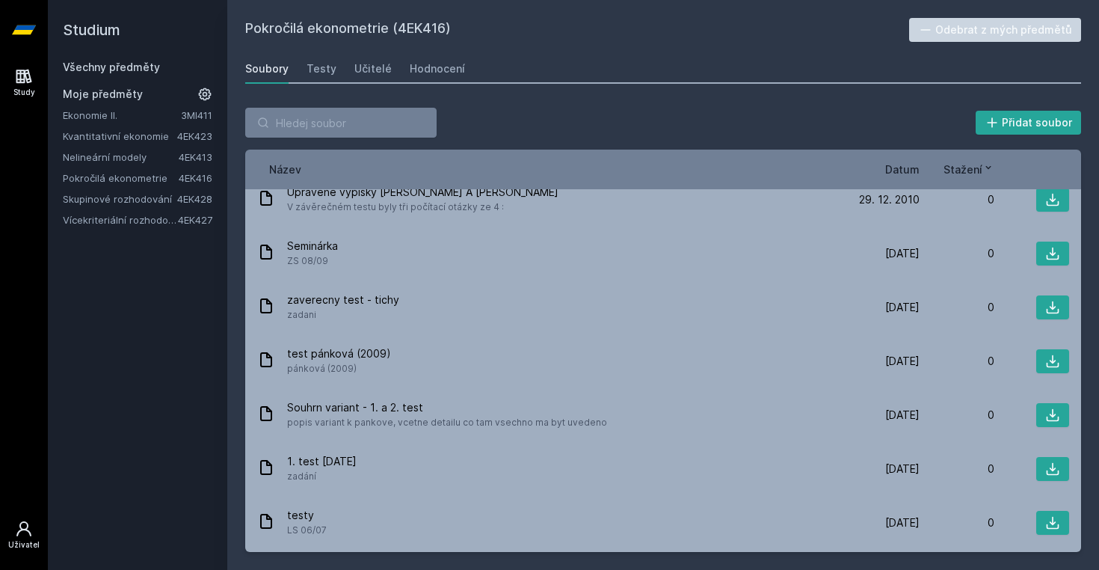
scroll to position [544, 0]
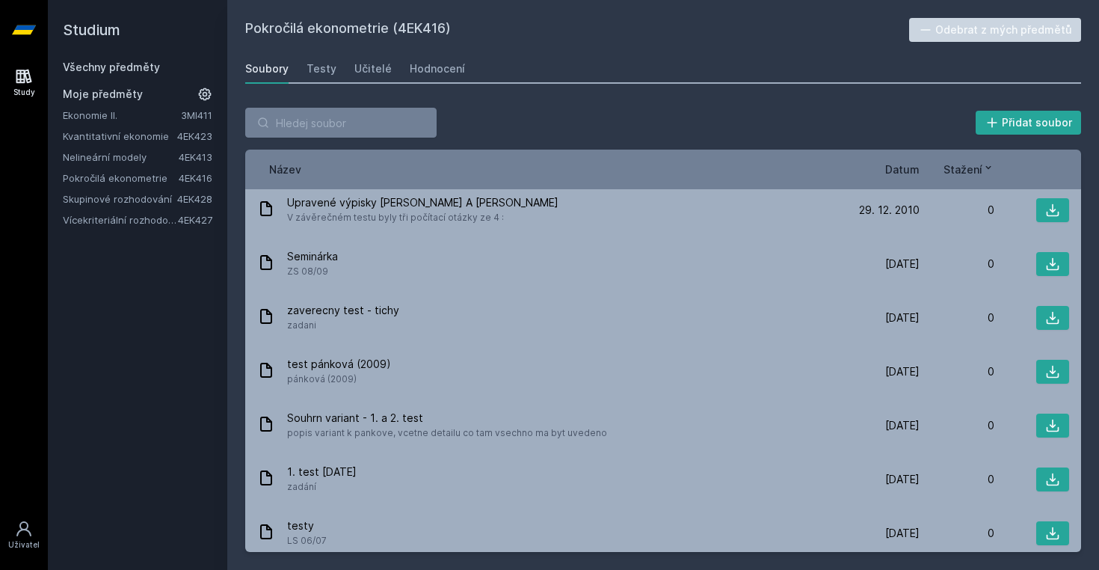
click at [91, 404] on div "Studium Všechny předměty Moje předměty Ekonomie II. 3MI411 Kvantitativní ekonom…" at bounding box center [138, 285] width 180 height 570
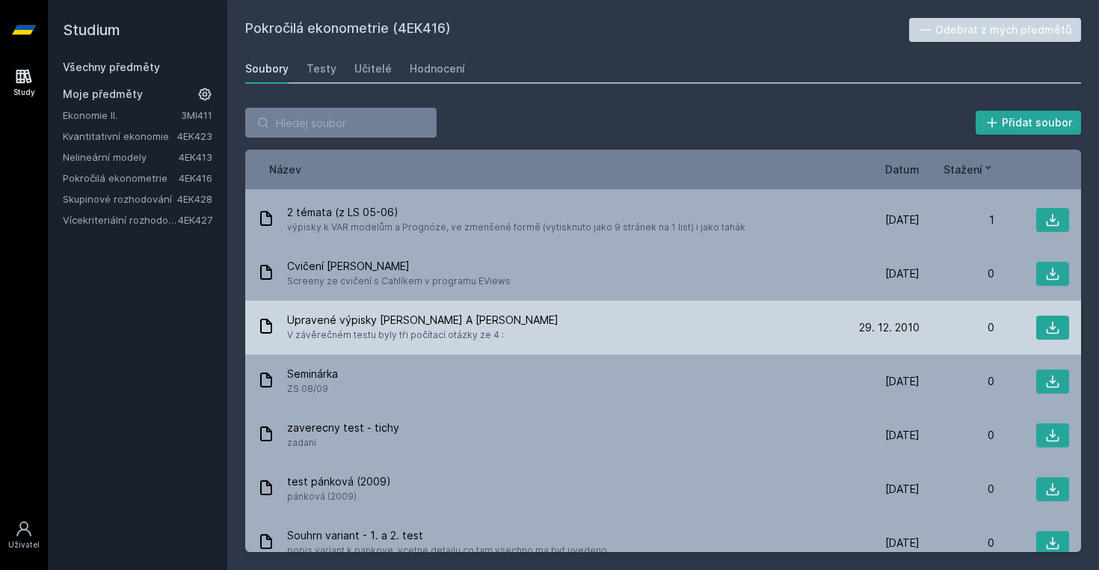
scroll to position [423, 0]
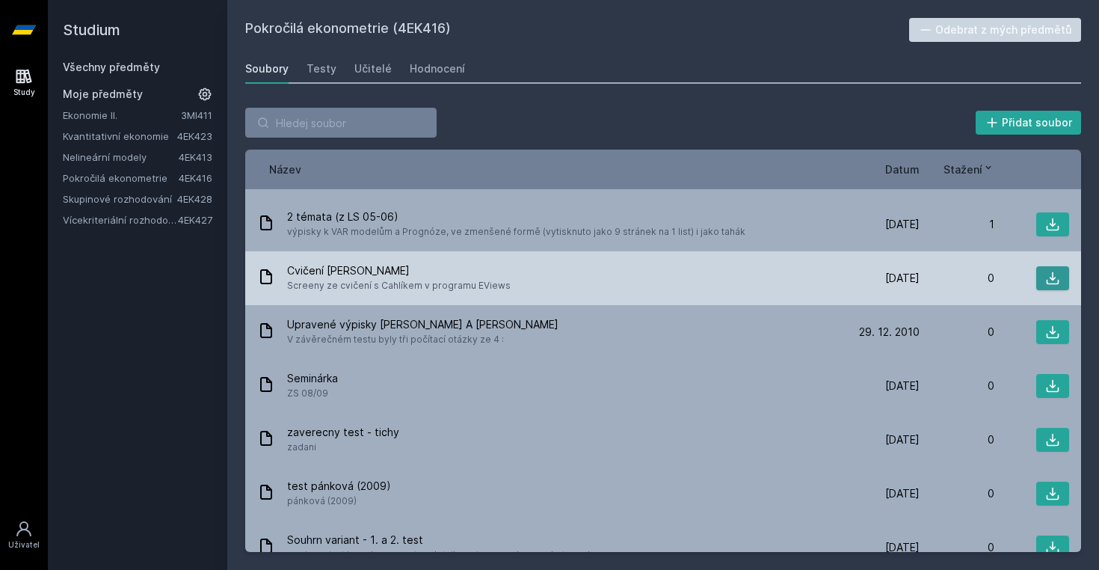
click at [1054, 272] on icon at bounding box center [1053, 278] width 15 height 15
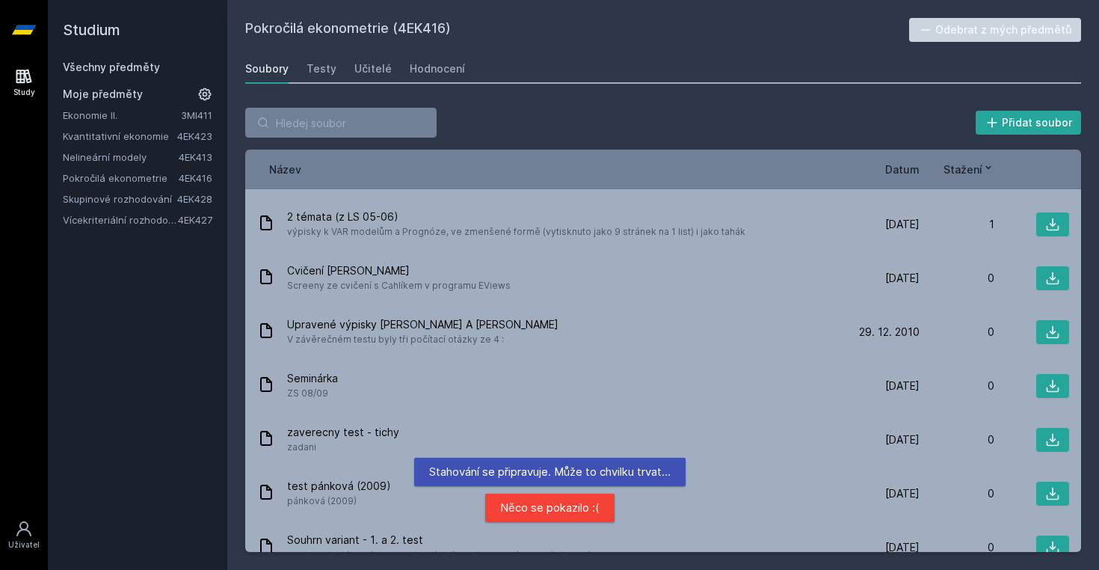
click at [737, 85] on div "Pokročilá ekonometrie (4EK416) Odebrat z mých předmětů [GEOGRAPHIC_DATA] Testy …" at bounding box center [663, 285] width 836 height 534
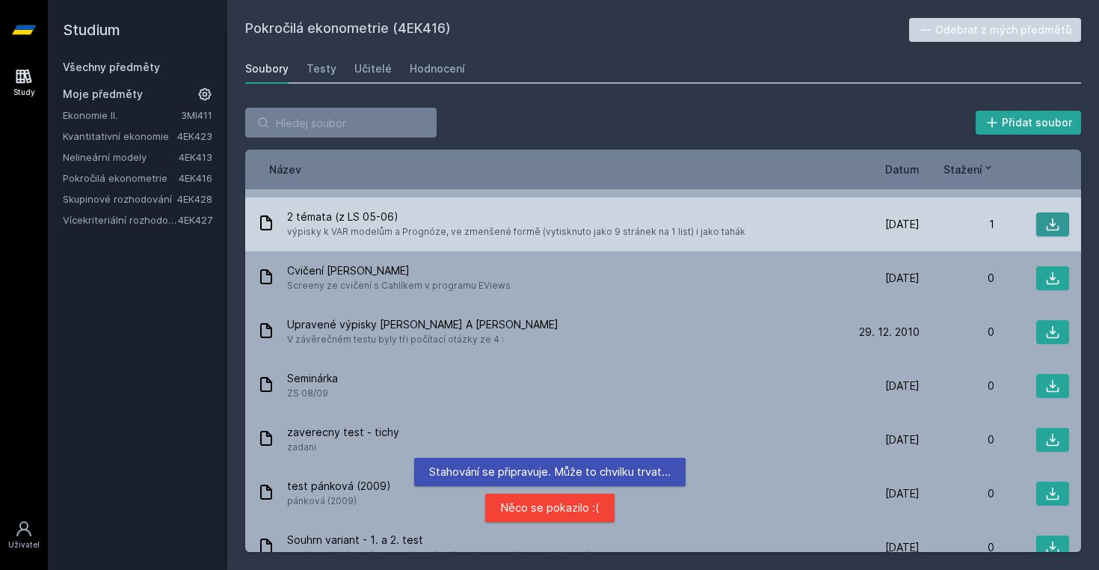
click at [1054, 224] on icon at bounding box center [1053, 224] width 15 height 15
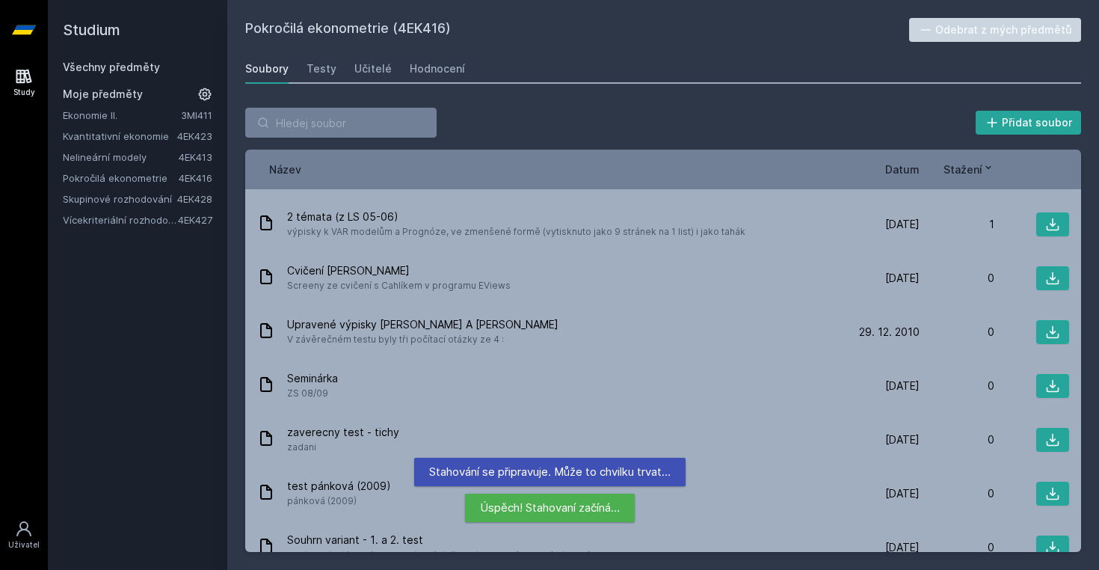
click at [657, 92] on div "Přidat soubor Řazení: Název Datum Stažení Název Datum Stažení Závěrečný test - …" at bounding box center [663, 330] width 872 height 480
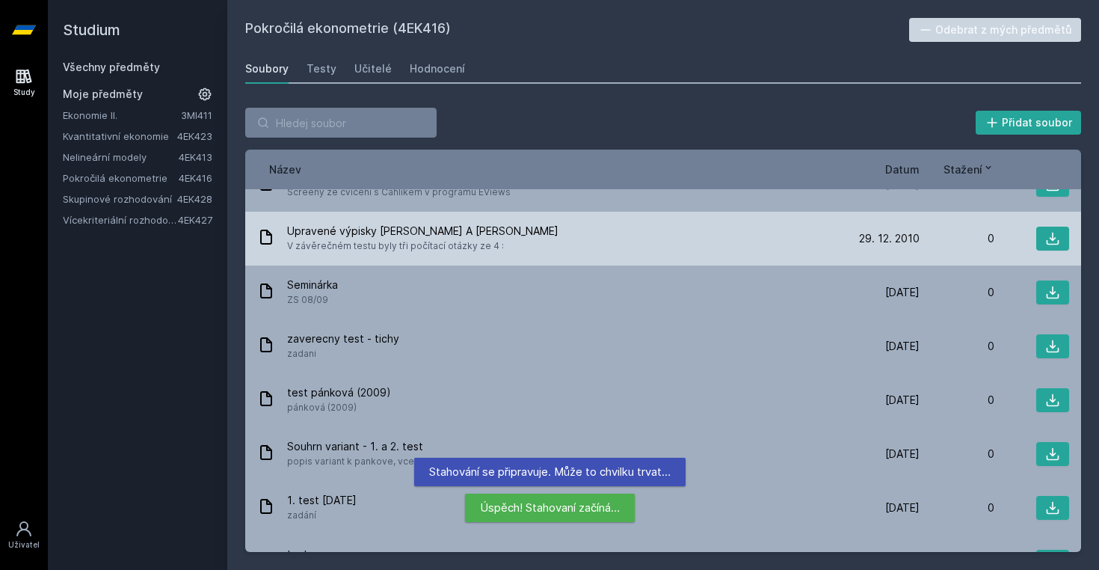
scroll to position [517, 0]
click at [1051, 239] on icon at bounding box center [1053, 237] width 15 height 15
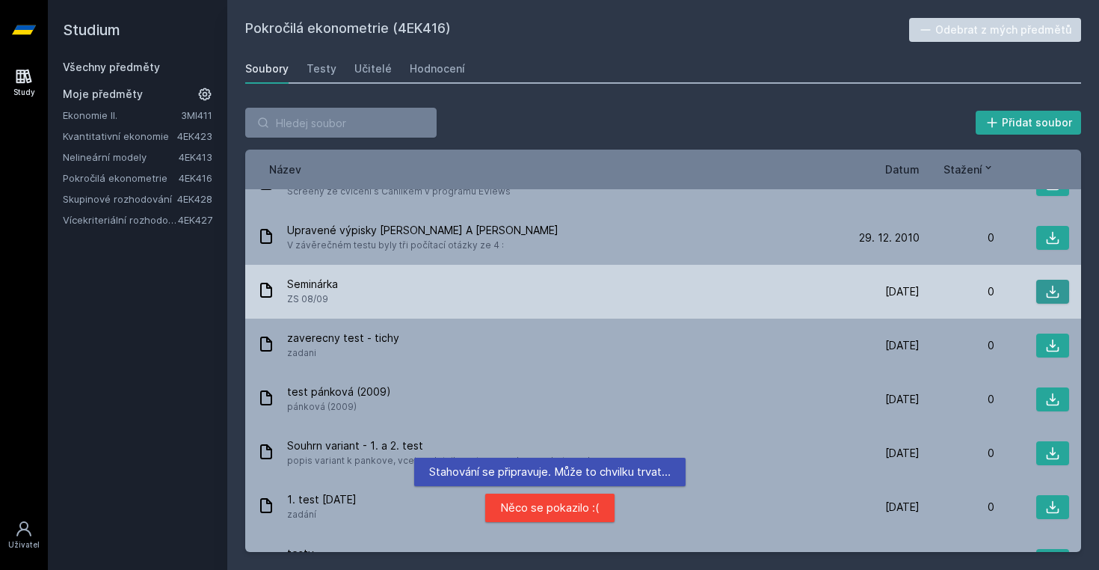
click at [1051, 288] on icon at bounding box center [1053, 291] width 15 height 15
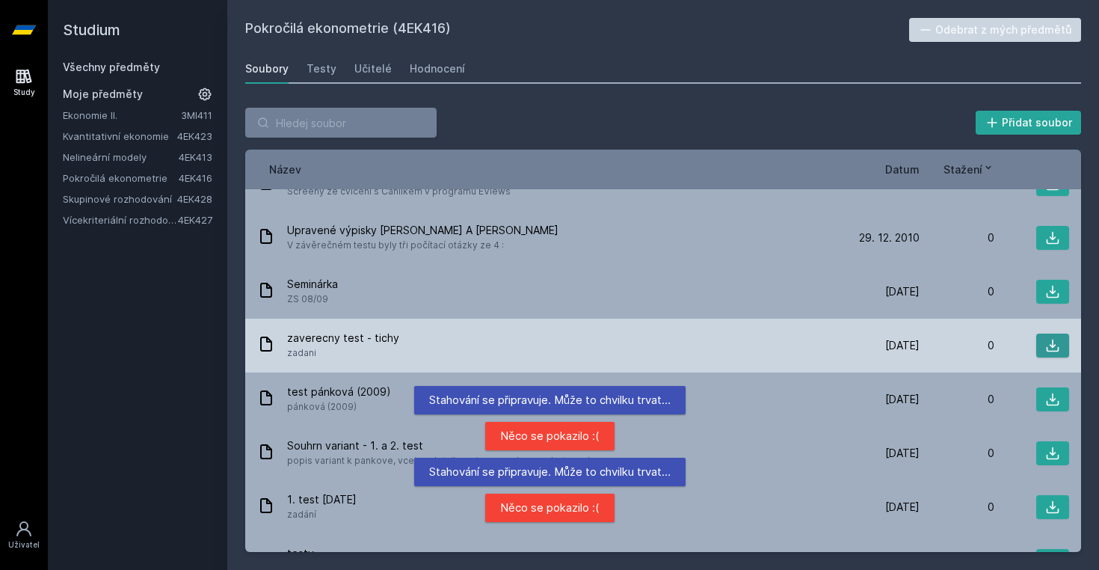
click at [1052, 353] on button at bounding box center [1053, 346] width 33 height 24
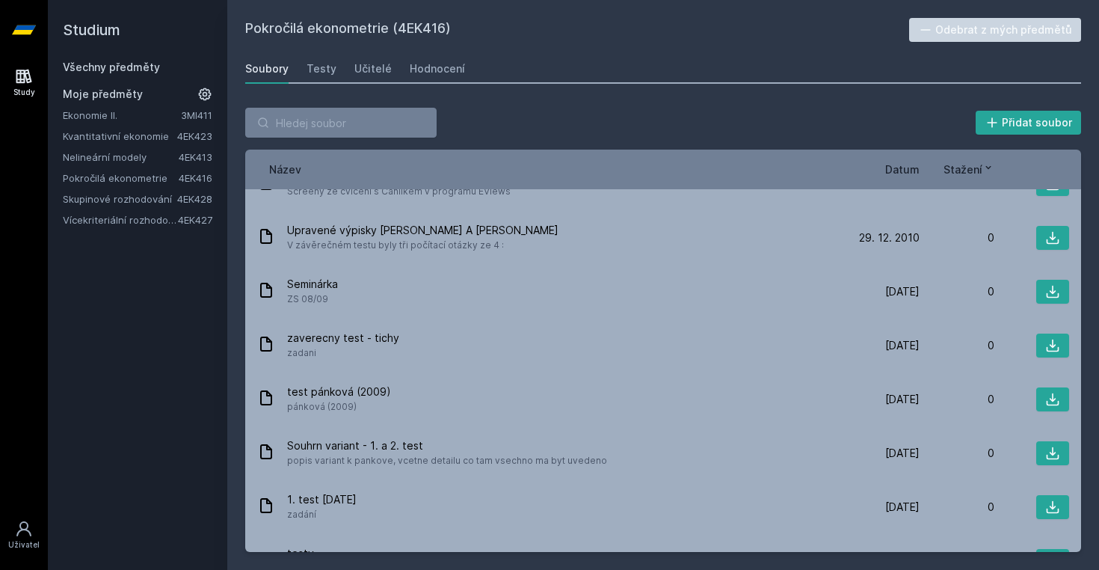
scroll to position [343, 0]
